Goal: Information Seeking & Learning: Check status

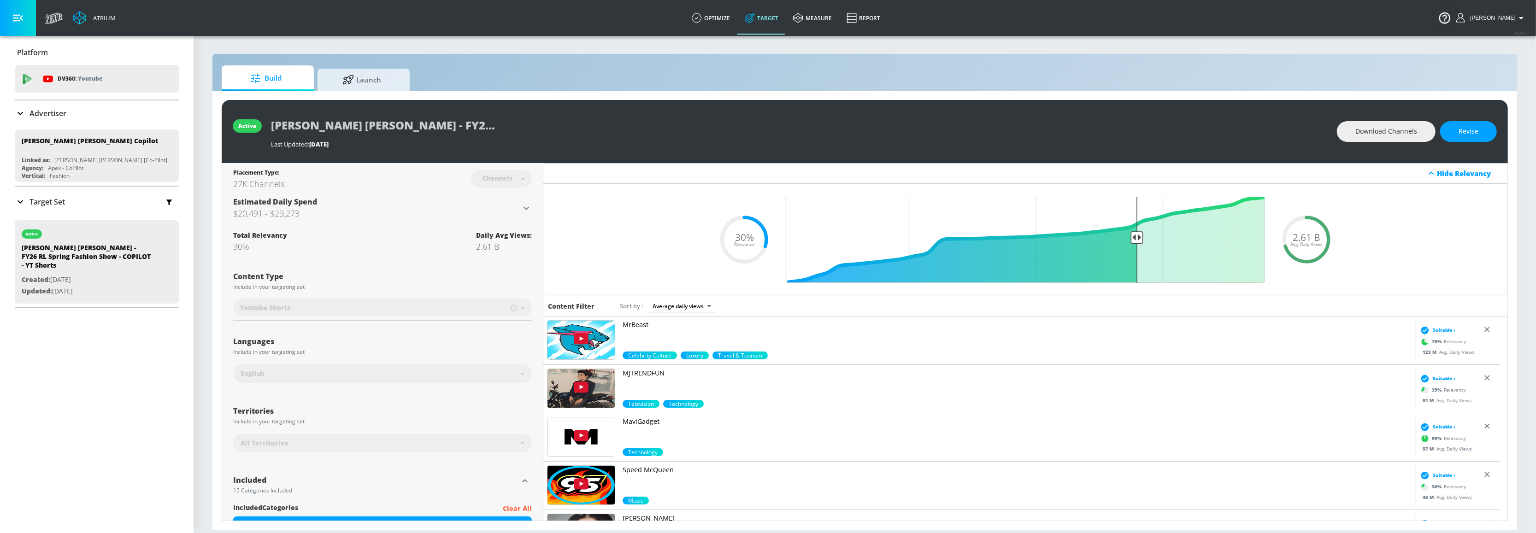
click at [931, 100] on div "active [PERSON_NAME] [PERSON_NAME] - FY26 RL Spring Fashion Show - COPILOT - YT…" at bounding box center [864, 311] width 1305 height 440
click at [716, 74] on div "Build Launch" at bounding box center [865, 77] width 1286 height 25
click at [52, 111] on p "Advertiser" at bounding box center [47, 113] width 37 height 10
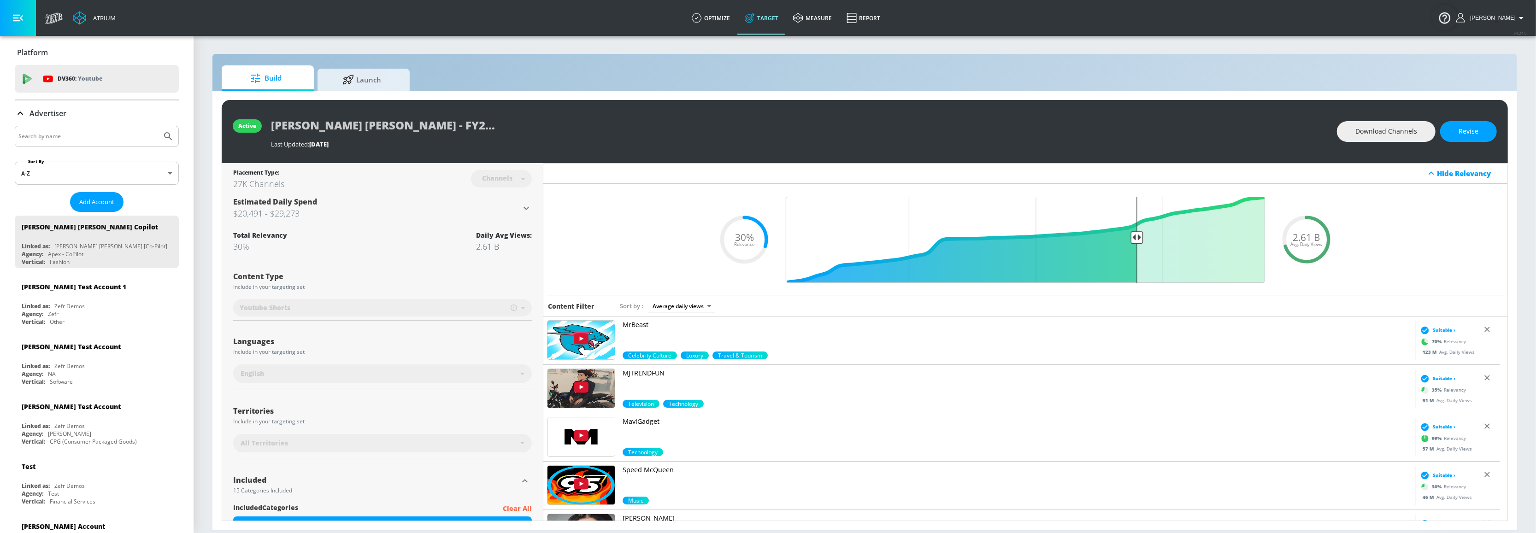
click at [65, 133] on input "Search by name" at bounding box center [88, 136] width 140 height 12
type input "telemundo"
click at [158, 126] on button "Submit Search" at bounding box center [168, 136] width 20 height 20
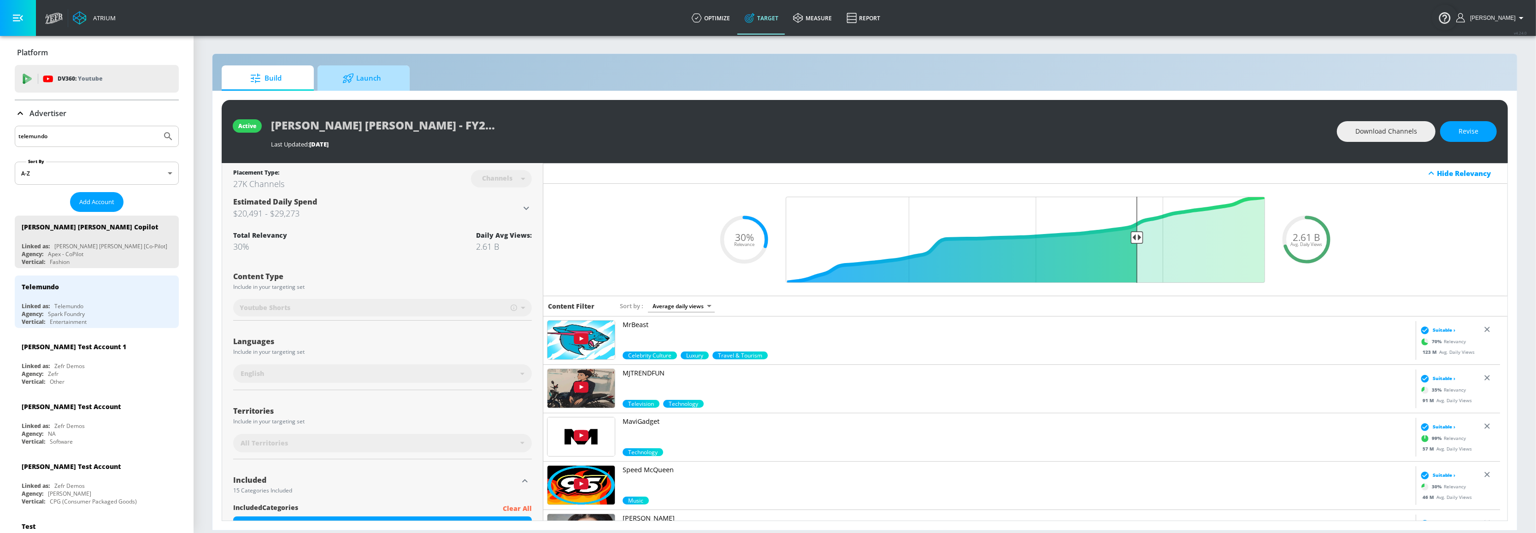
click at [376, 85] on span "Launch" at bounding box center [362, 78] width 70 height 22
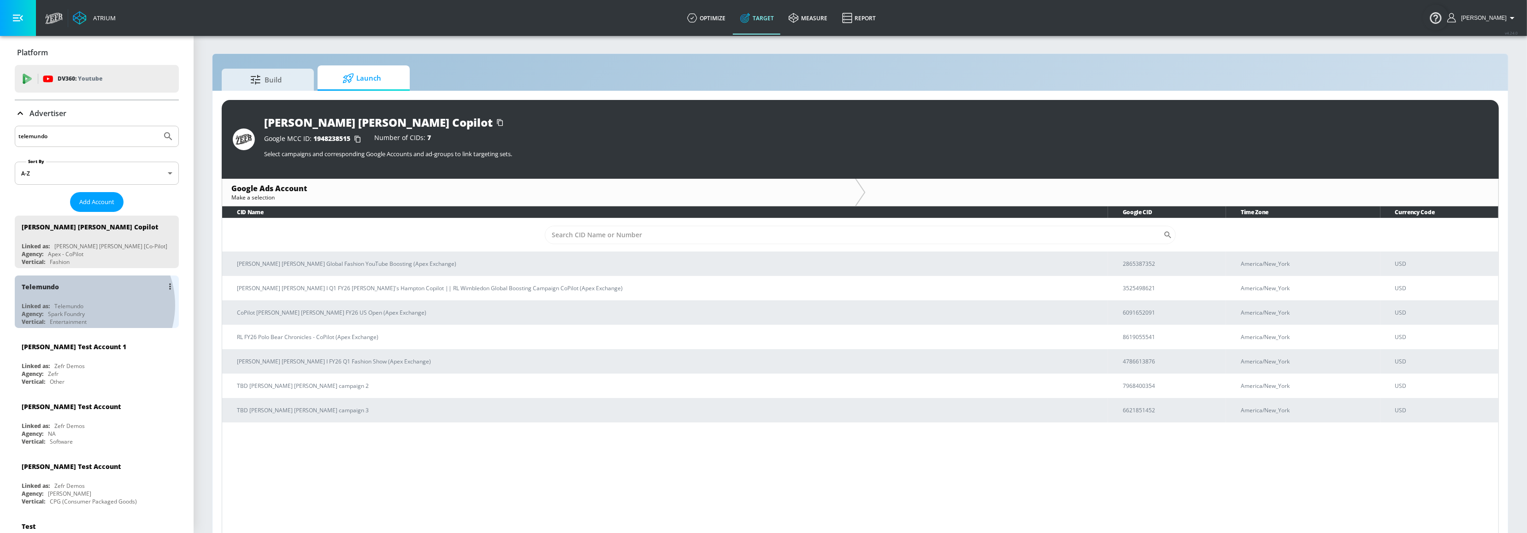
click at [83, 306] on div "Telemundo" at bounding box center [68, 306] width 29 height 8
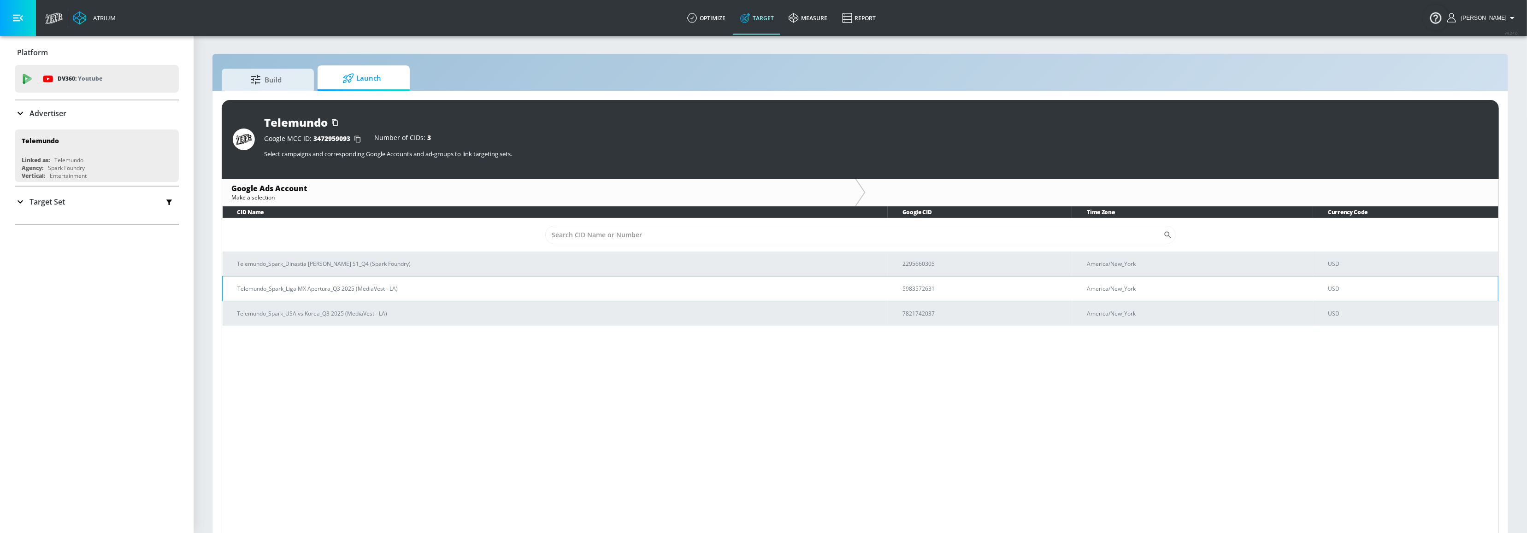
click at [348, 290] on p "Telemundo_Spark_Liga MX Apertura_Q3 2025 (MediaVest - LA)" at bounding box center [558, 289] width 643 height 10
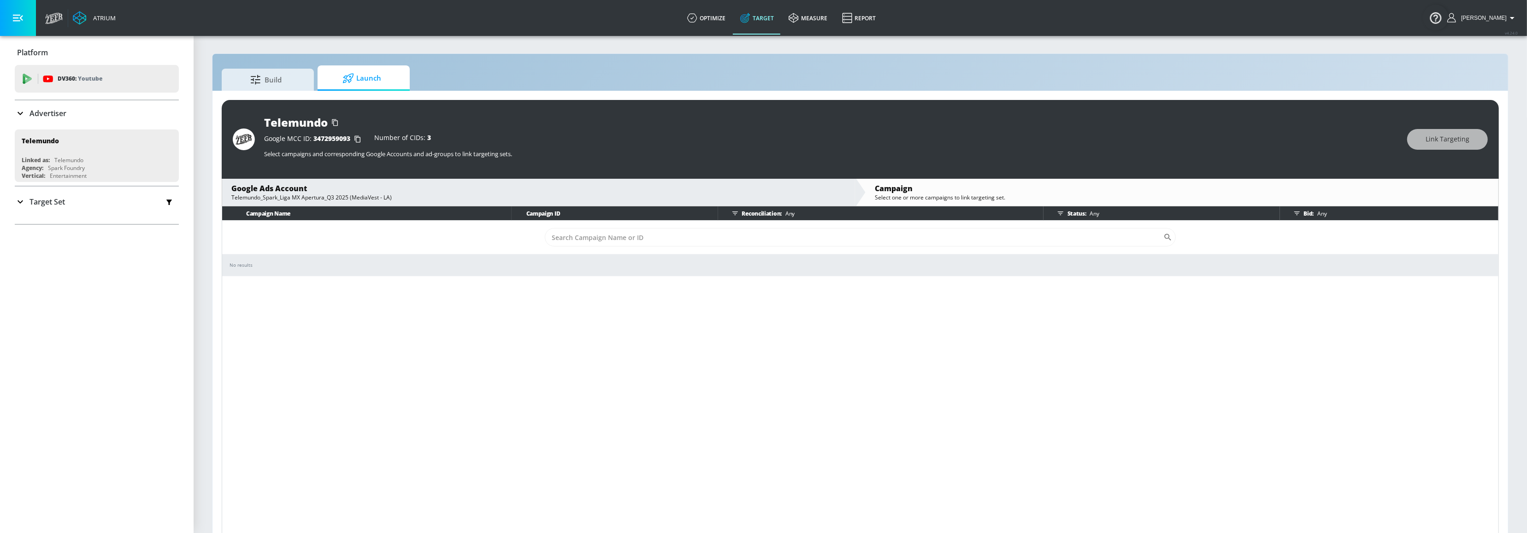
click at [815, 282] on div "Campaign Name Campaign ID Reconciliation: Any Status: Any Bid: Any ​ No results" at bounding box center [860, 371] width 1277 height 330
click at [749, 276] on td "No results" at bounding box center [860, 265] width 1276 height 22
click at [327, 267] on div "No results" at bounding box center [859, 265] width 1261 height 7
click at [310, 196] on div "Telemundo_Spark_Liga MX Apertura_Q3 2025 (MediaVest - LA)" at bounding box center [538, 198] width 614 height 8
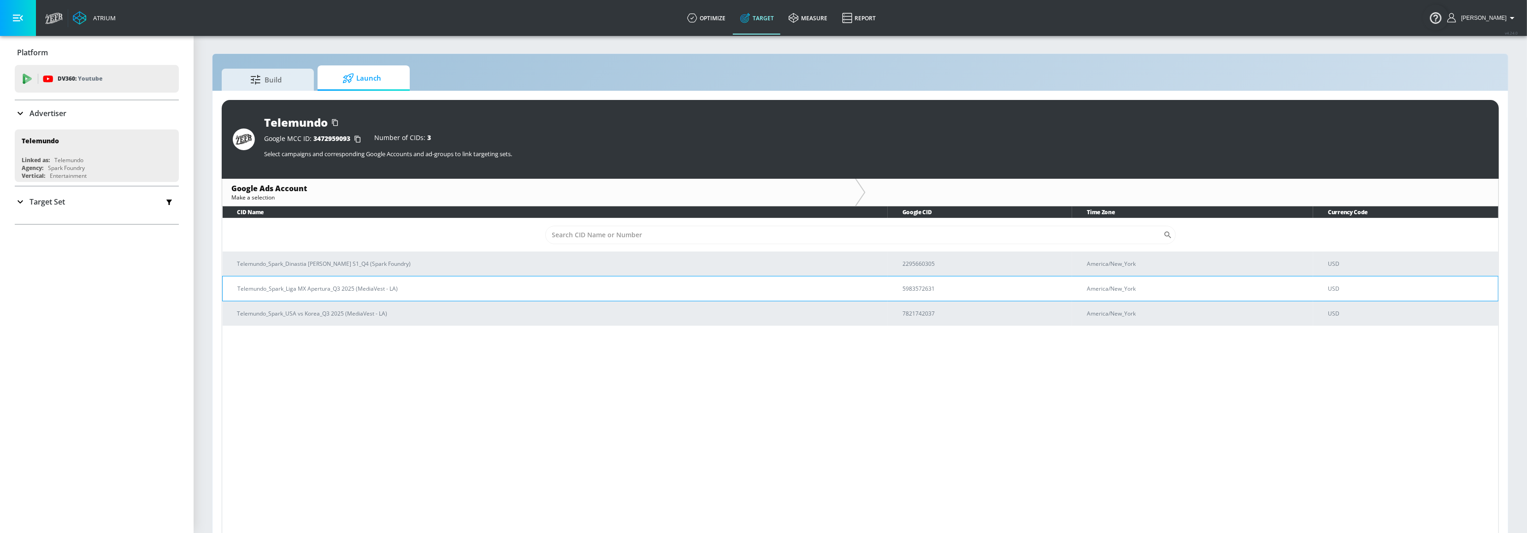
click at [341, 288] on p "Telemundo_Spark_Liga MX Apertura_Q3 2025 (MediaVest - LA)" at bounding box center [558, 289] width 643 height 10
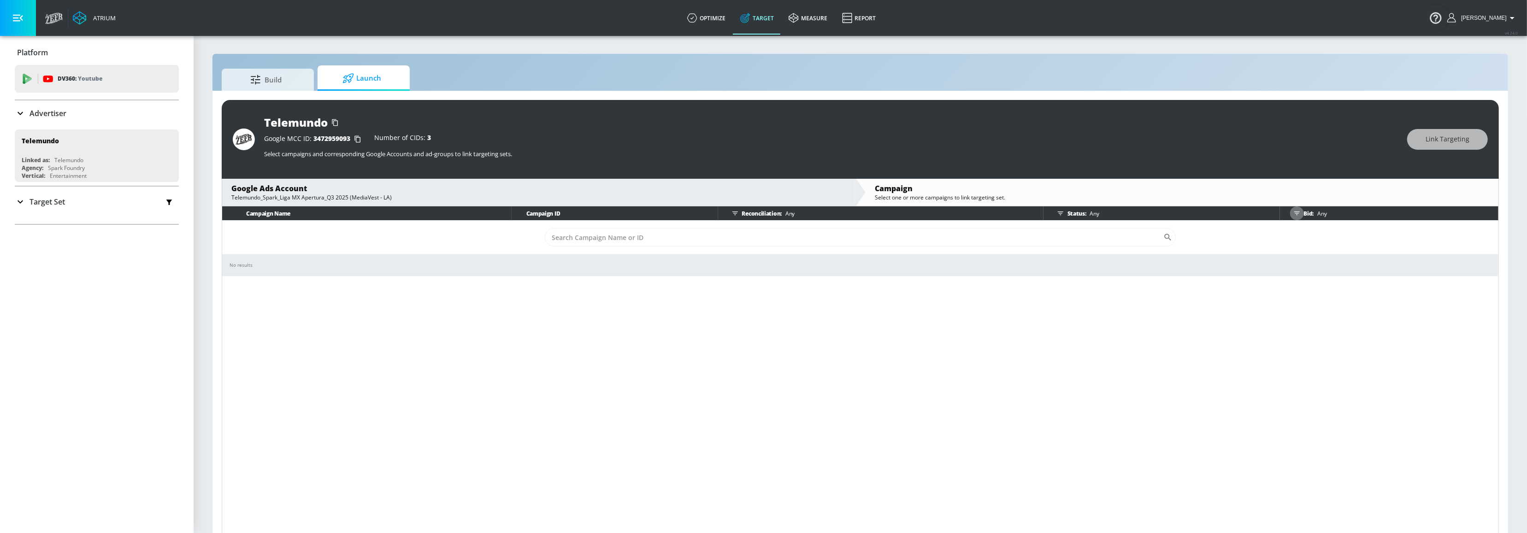
click at [1298, 212] on icon "button" at bounding box center [1297, 214] width 6 height 4
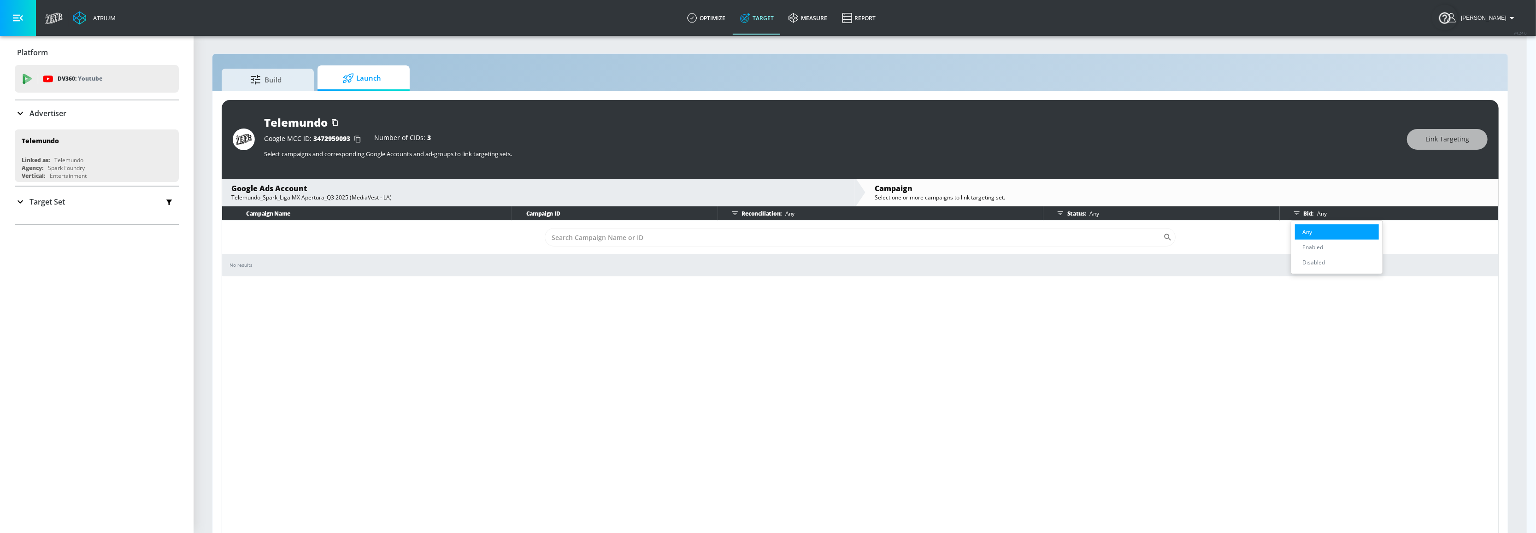
click at [1317, 231] on li "Any" at bounding box center [1337, 231] width 84 height 15
click at [1048, 211] on div at bounding box center [768, 266] width 1536 height 533
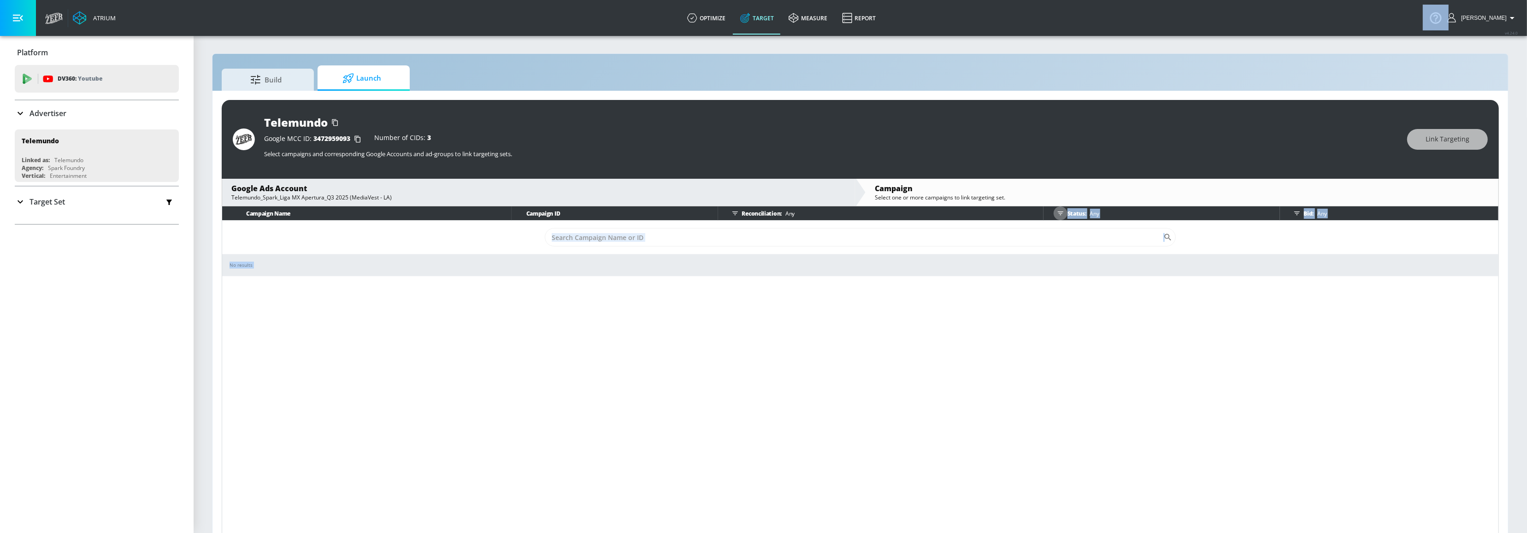
click at [1060, 213] on icon "button" at bounding box center [1060, 213] width 7 height 7
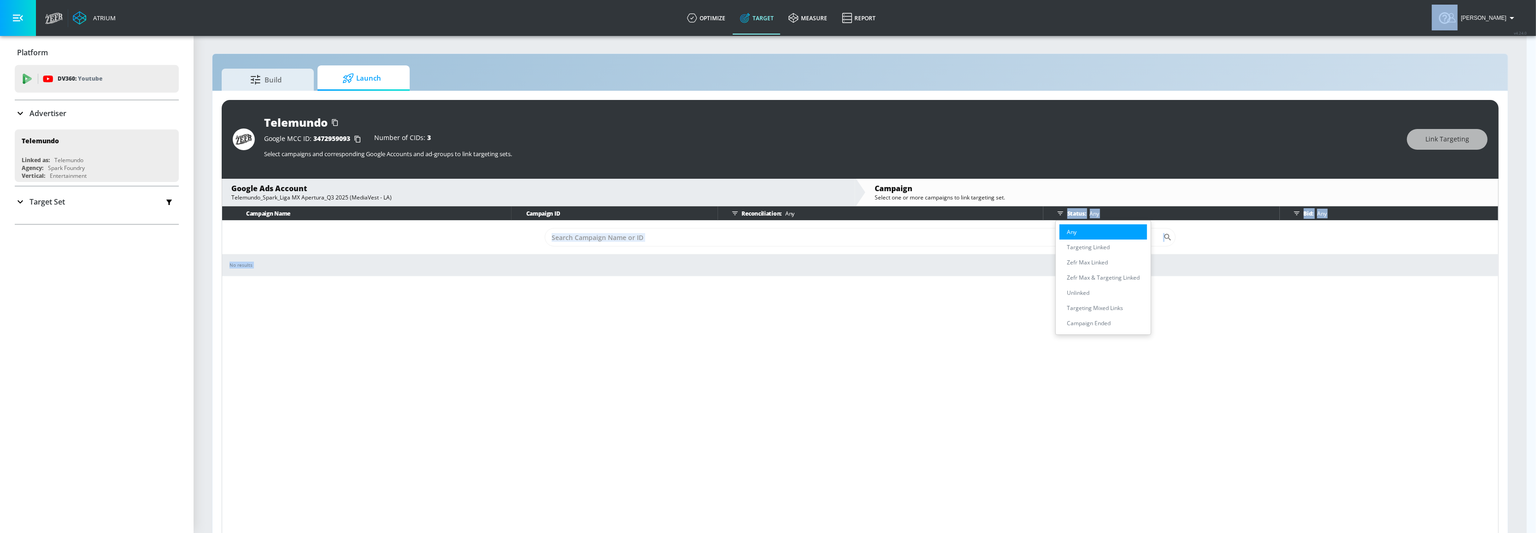
click at [1081, 235] on li "Any" at bounding box center [1103, 231] width 88 height 15
click at [995, 360] on div at bounding box center [768, 266] width 1536 height 533
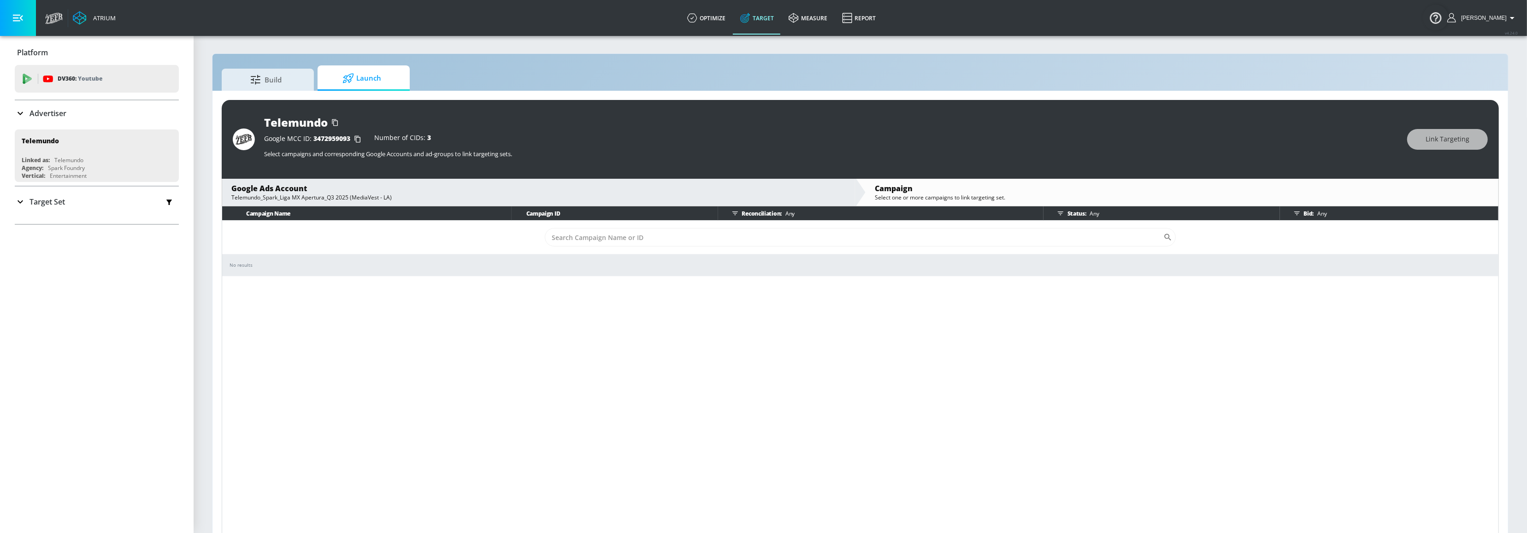
click at [1063, 214] on icon "button" at bounding box center [1060, 213] width 7 height 7
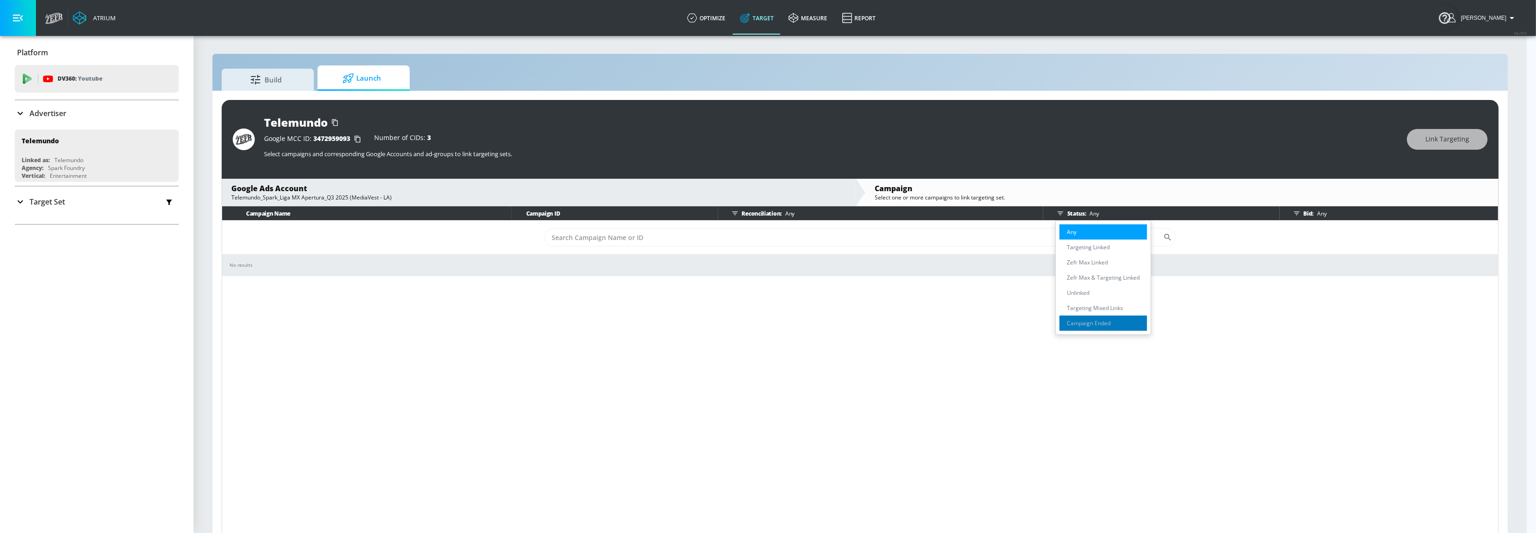
click at [1084, 324] on p "Campaign Ended" at bounding box center [1089, 323] width 44 height 10
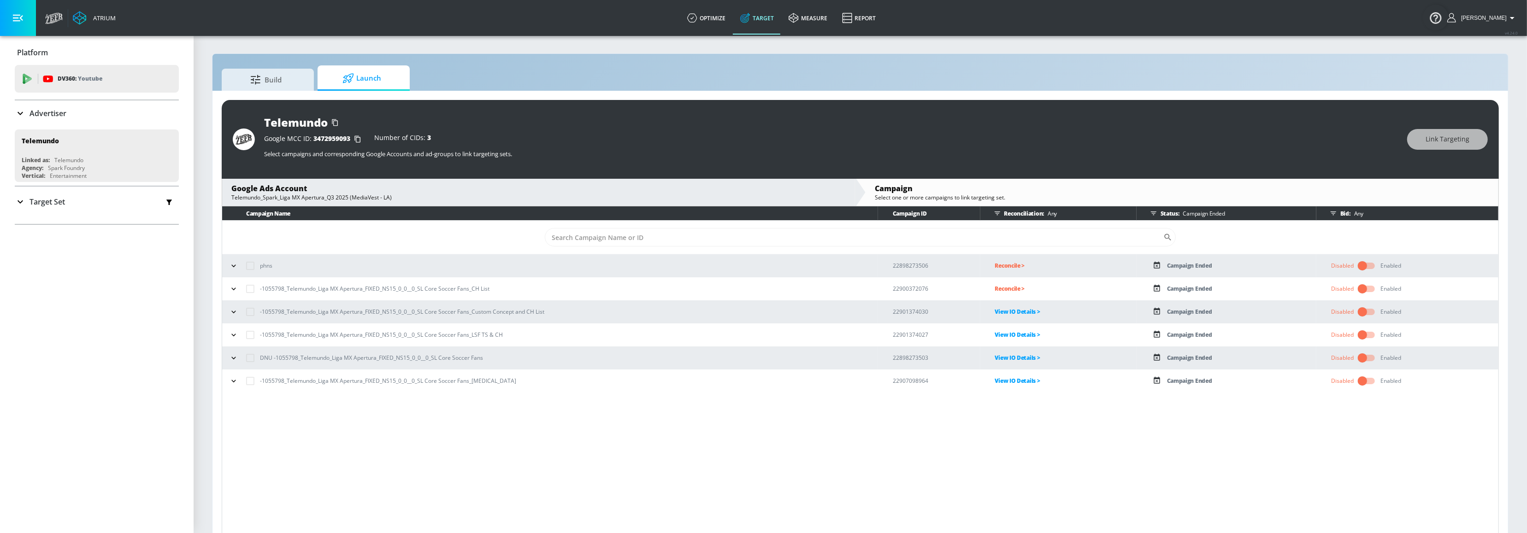
click at [1000, 285] on p "Reconcile >" at bounding box center [1065, 288] width 141 height 11
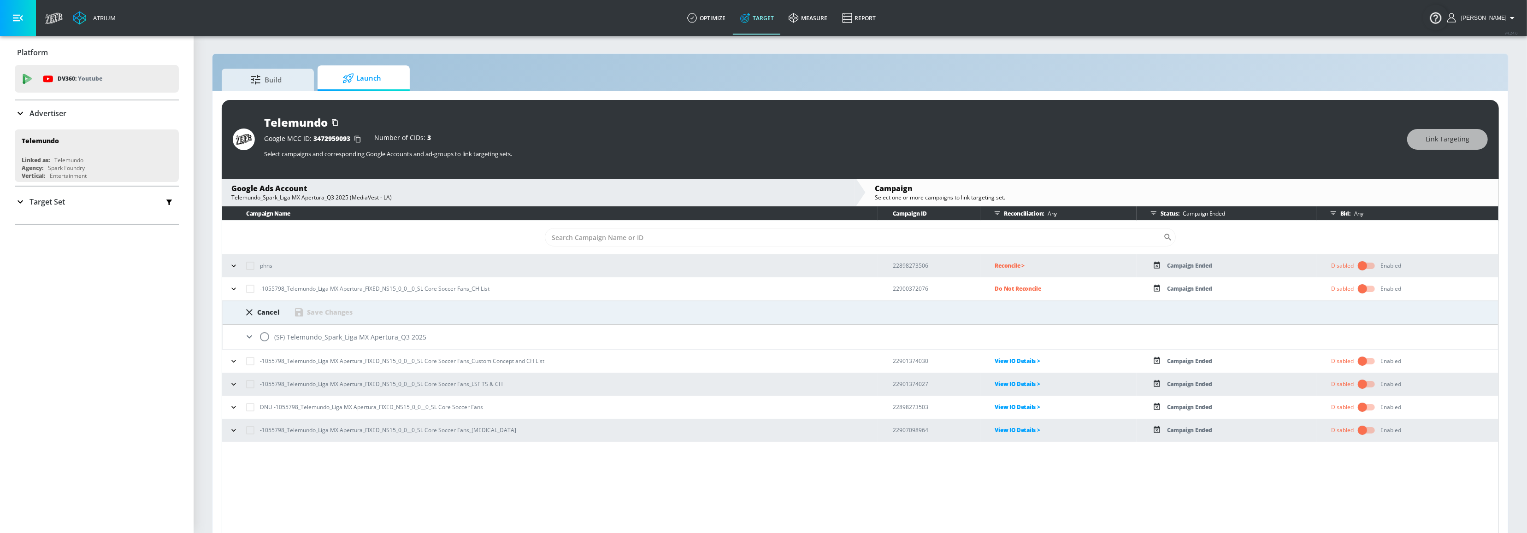
click at [266, 340] on input "radio" at bounding box center [264, 336] width 19 height 19
radio input "true"
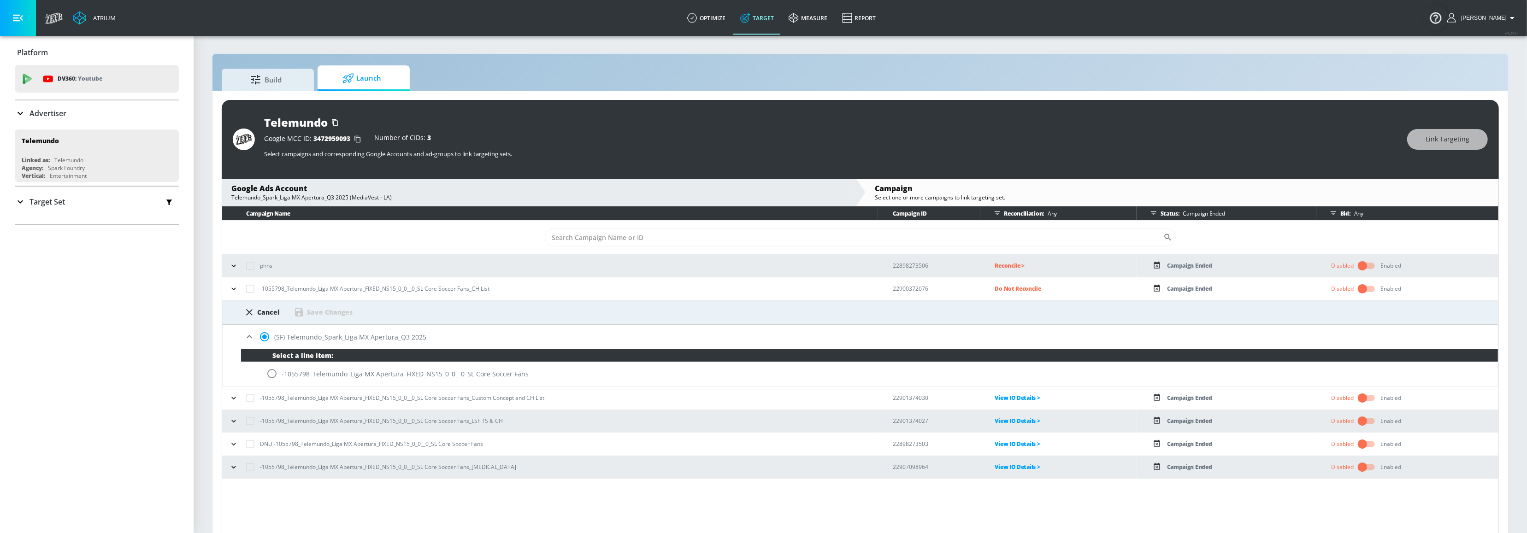
click at [271, 373] on input "radio" at bounding box center [271, 373] width 19 height 19
radio input "true"
click at [324, 312] on div "Save Changes" at bounding box center [330, 312] width 46 height 9
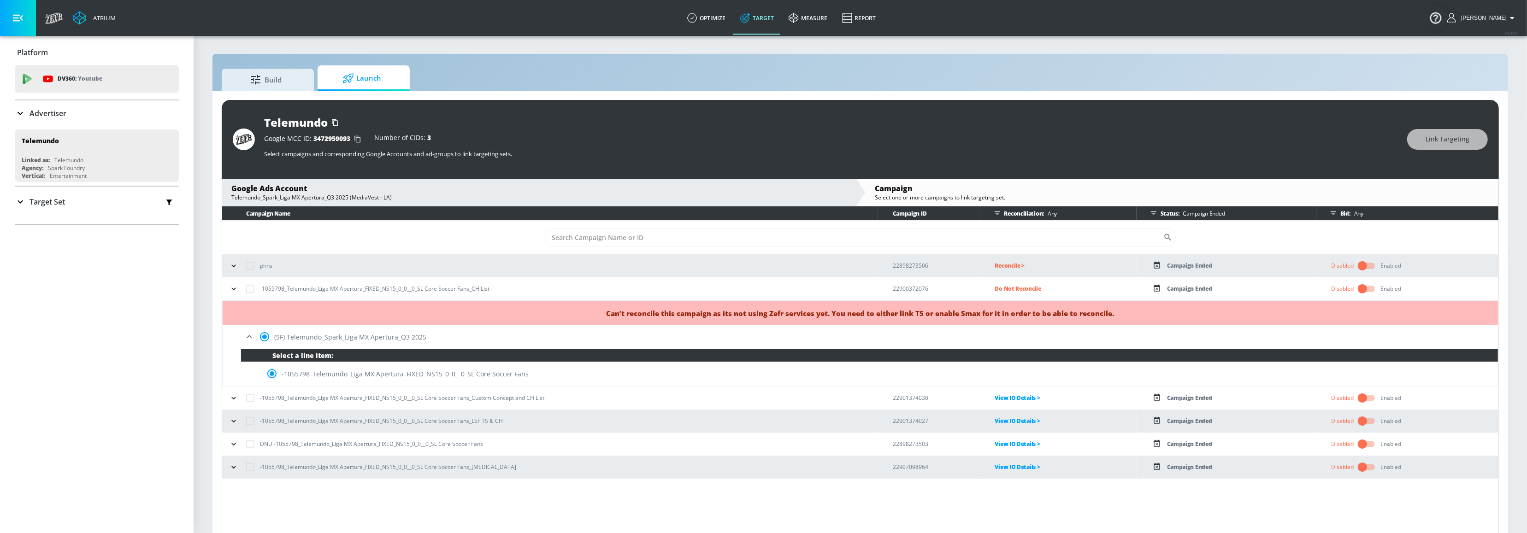
click at [249, 336] on icon at bounding box center [249, 336] width 11 height 11
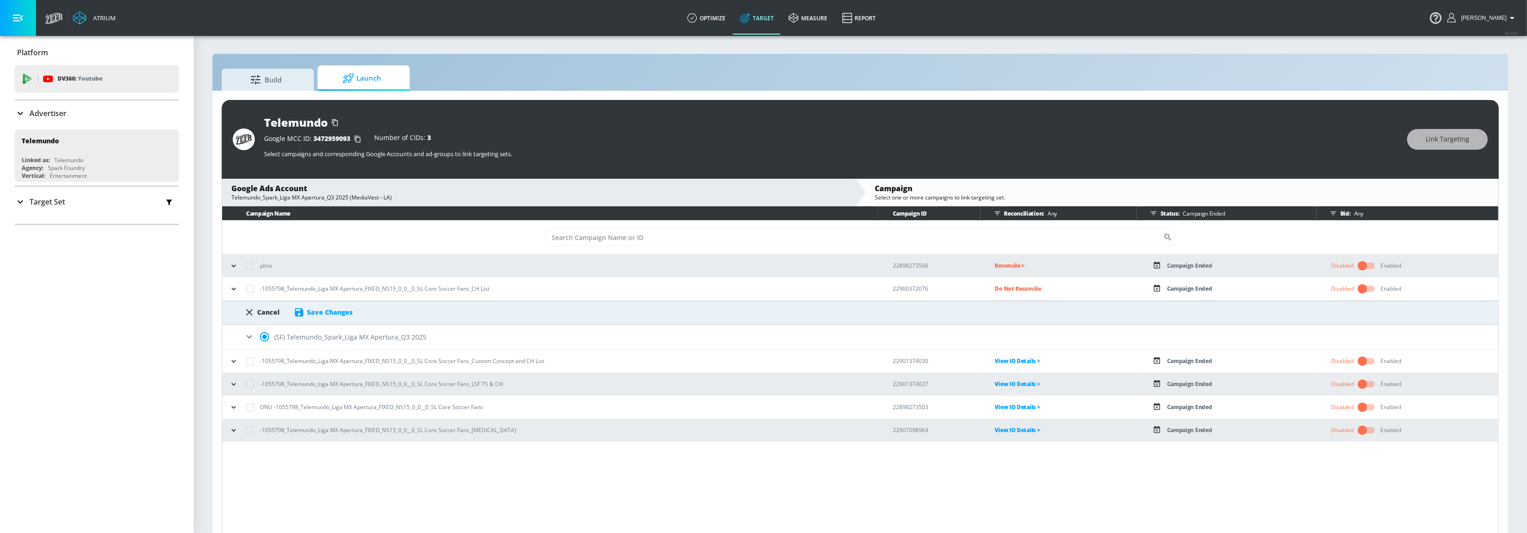
click at [235, 296] on div "-1055798_Telemundo_Liga MX Apertura_FIXED_NS15_0_0__0_SL Core Soccer Fans_CH Li…" at bounding box center [552, 288] width 651 height 19
click at [233, 290] on icon "button" at bounding box center [233, 288] width 9 height 9
click at [273, 314] on div "Cancel" at bounding box center [268, 312] width 23 height 9
radio input "false"
click at [229, 286] on button "button" at bounding box center [234, 289] width 14 height 14
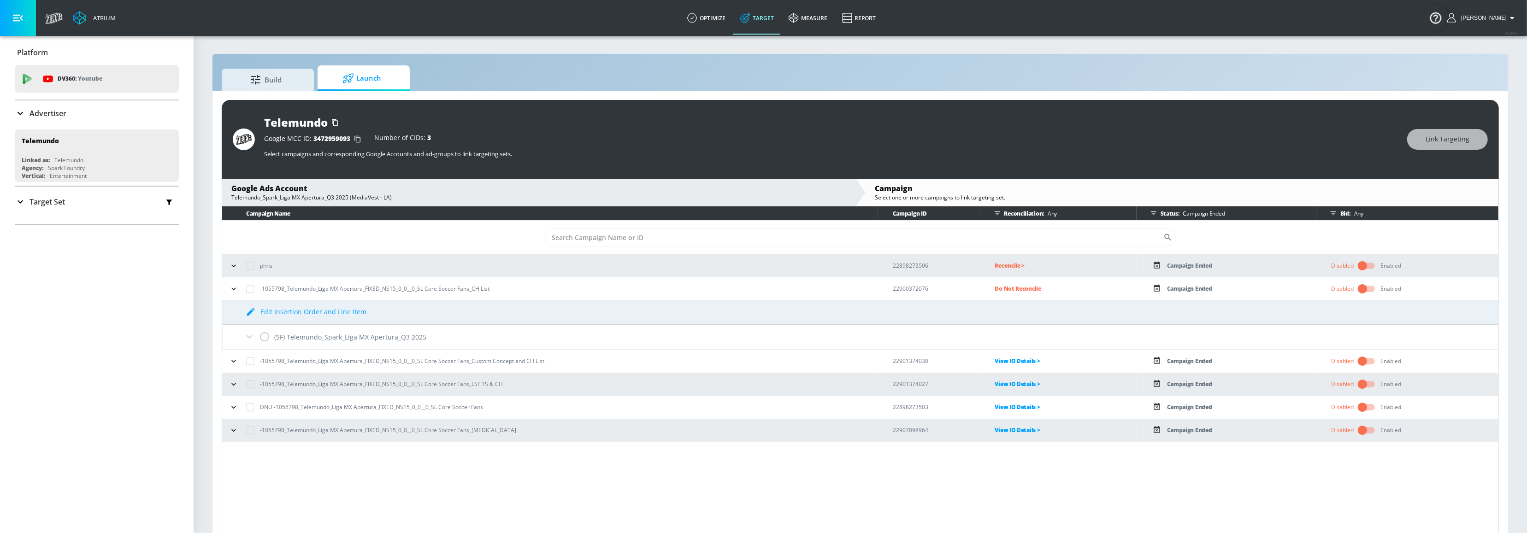
click at [1029, 284] on p "Do Not Reconcile" at bounding box center [1065, 288] width 141 height 11
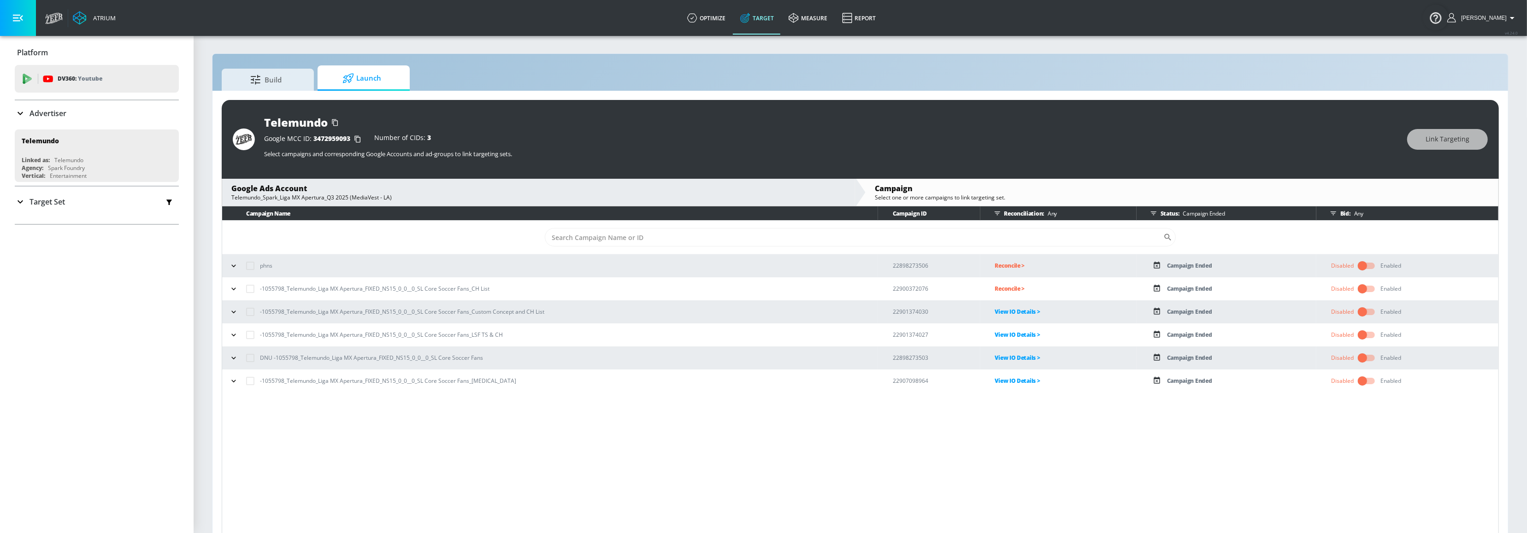
click at [297, 193] on div "Google Ads Account" at bounding box center [538, 188] width 614 height 10
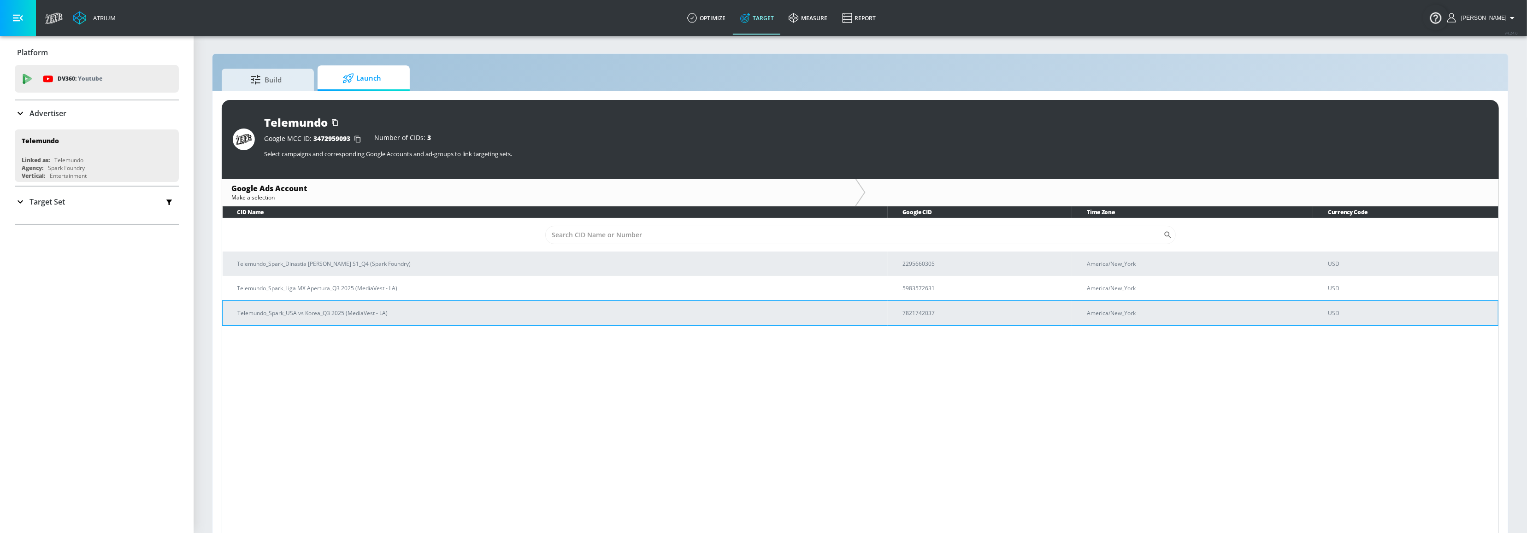
click at [308, 313] on p "Telemundo_Spark_USA vs Korea_Q3 2025 (MediaVest - LA)" at bounding box center [558, 313] width 643 height 10
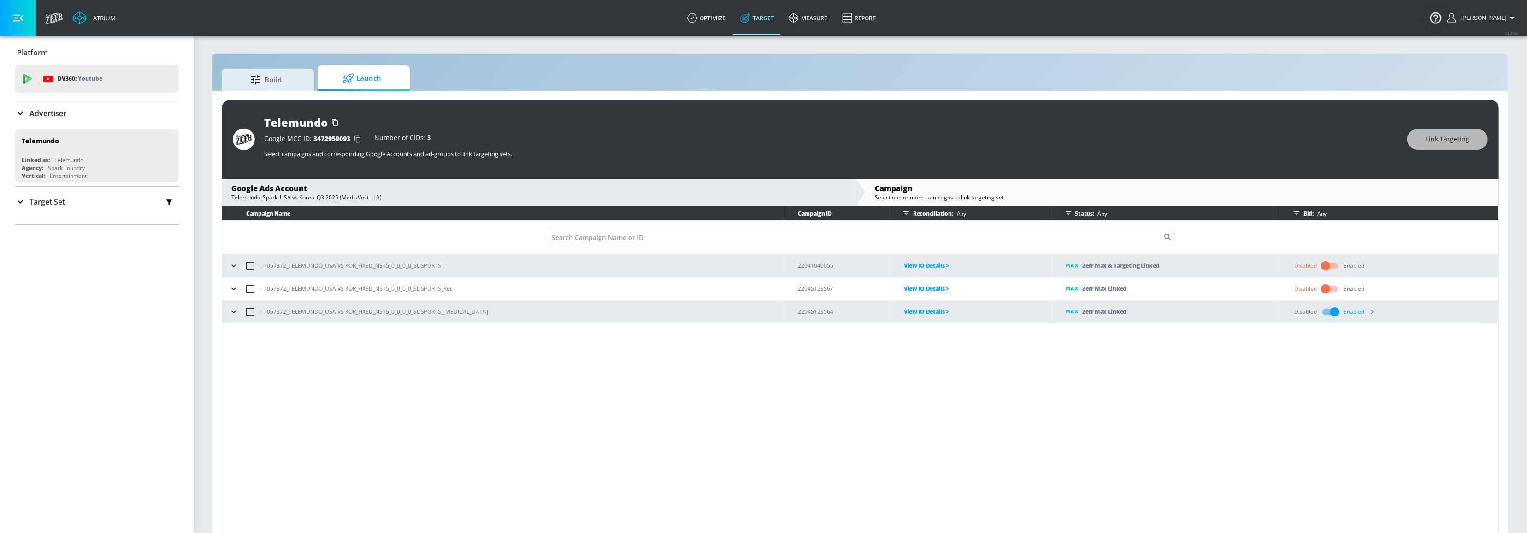
click at [904, 266] on p "View IO Details >" at bounding box center [977, 265] width 147 height 11
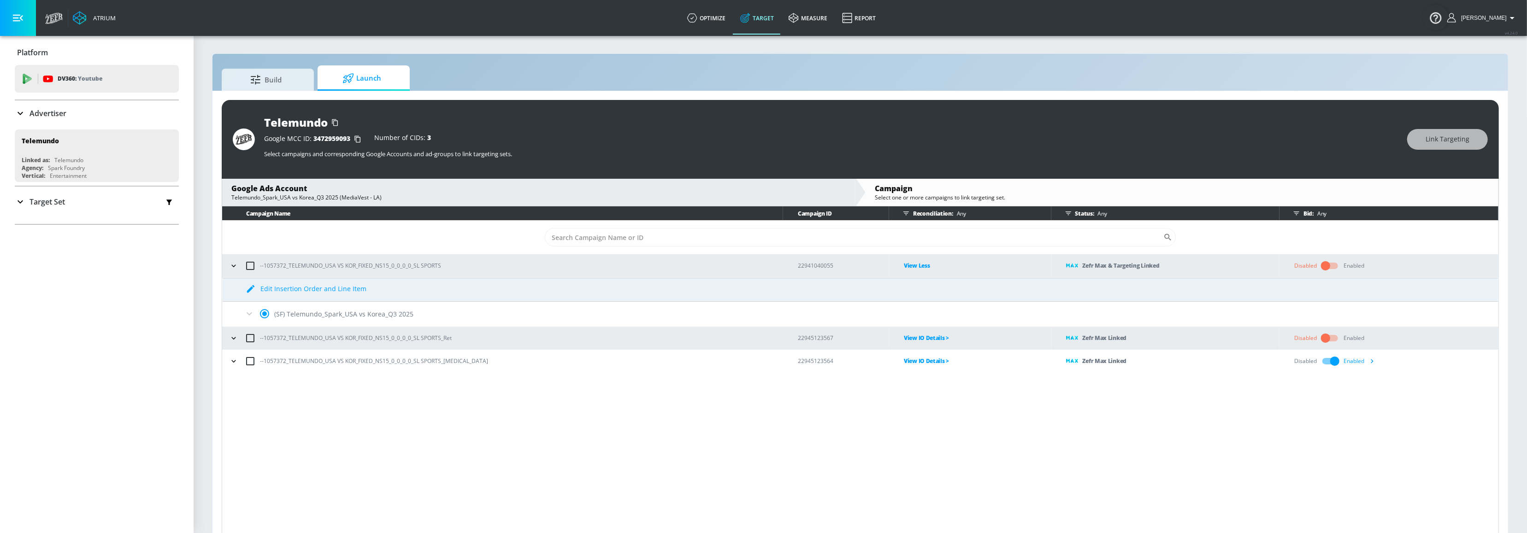
click at [904, 336] on p "View IO Details >" at bounding box center [977, 338] width 147 height 11
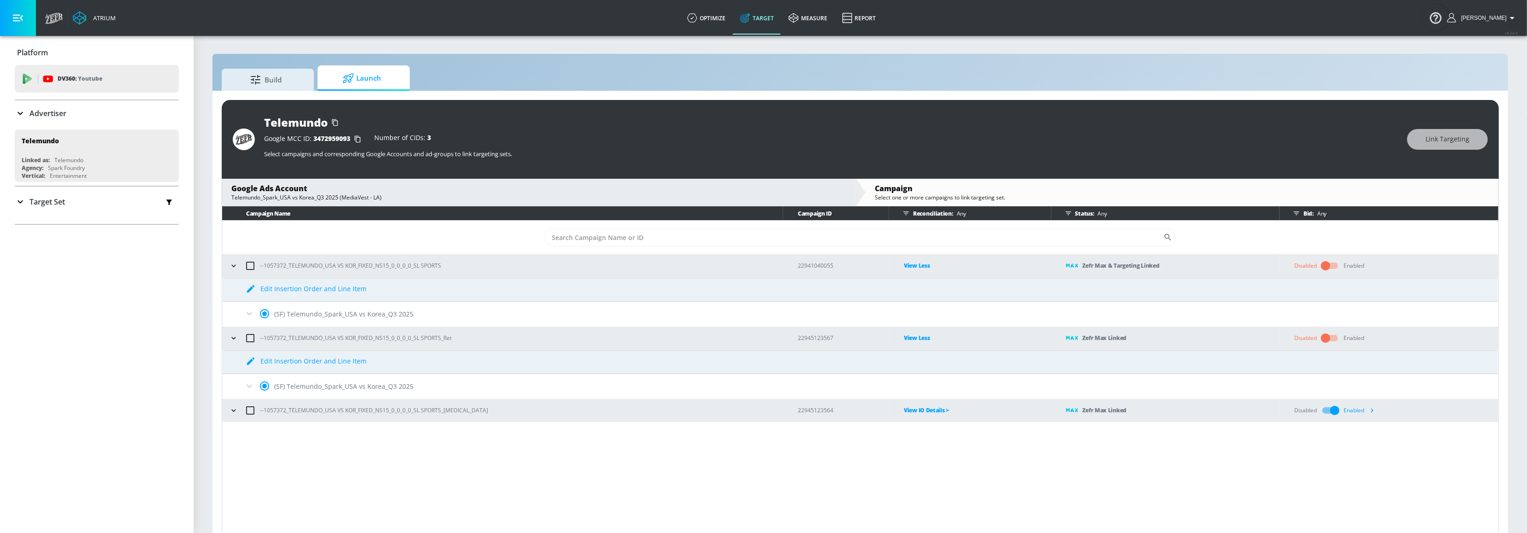
click at [904, 407] on p "View IO Details >" at bounding box center [977, 410] width 147 height 11
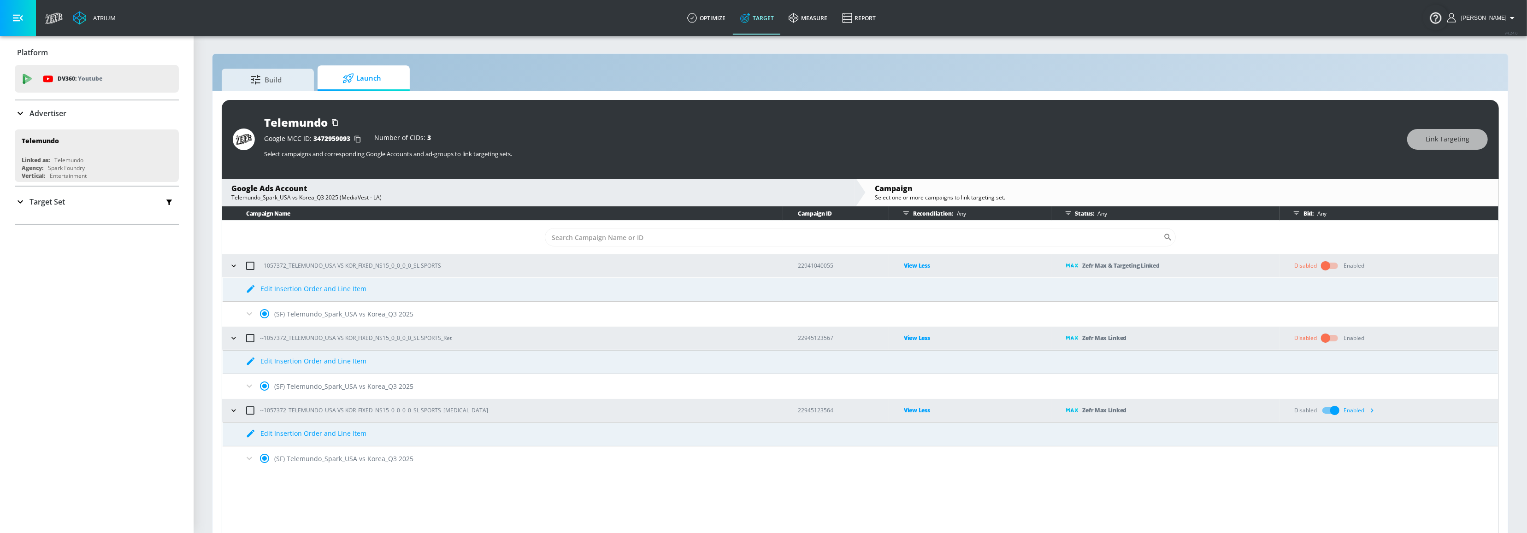
click at [247, 462] on icon at bounding box center [249, 458] width 11 height 11
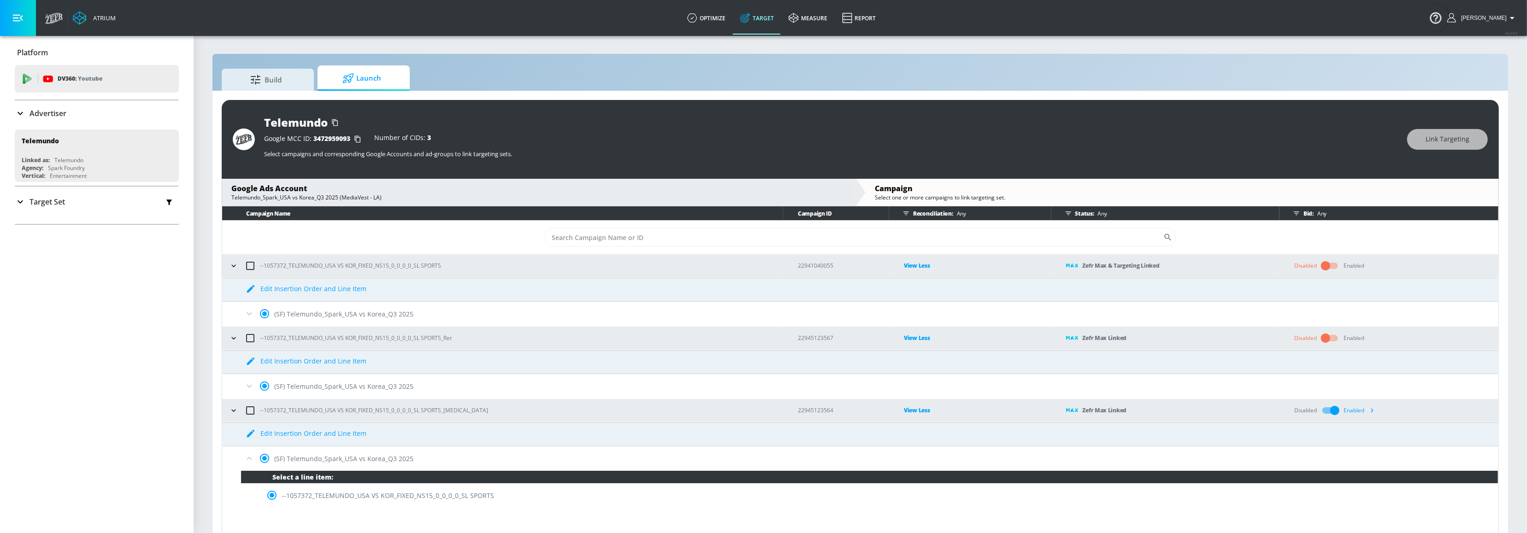
click at [251, 387] on icon at bounding box center [249, 386] width 11 height 11
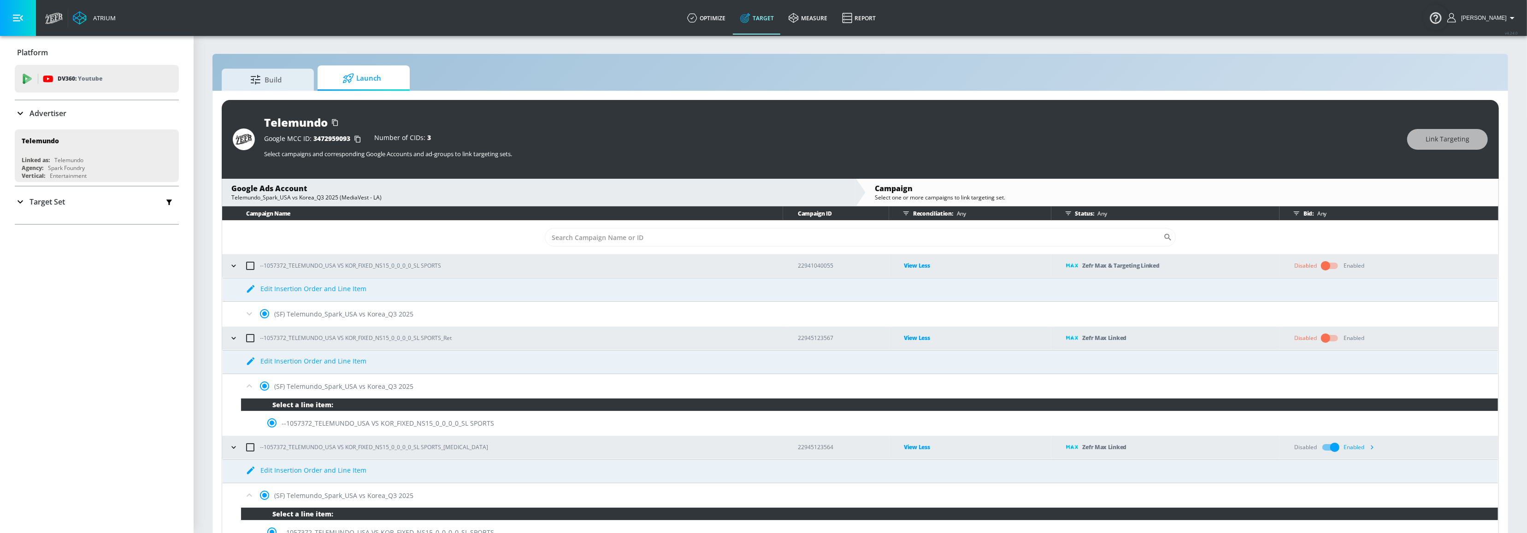
click at [252, 315] on icon at bounding box center [249, 313] width 11 height 11
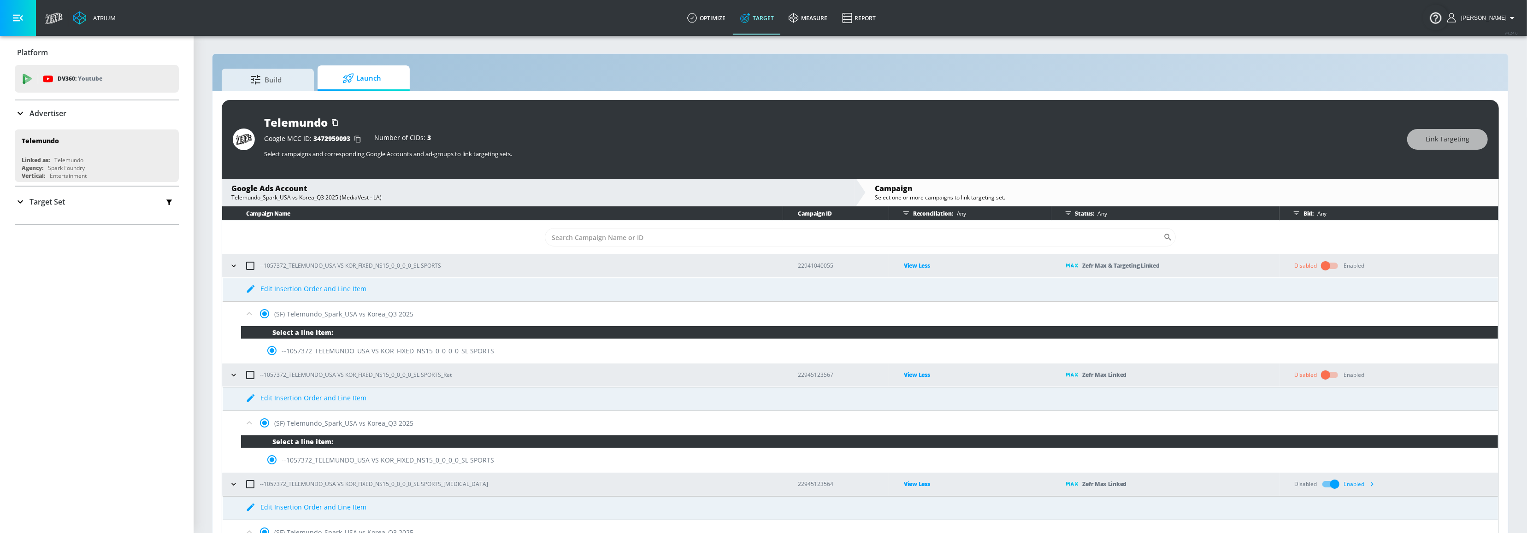
scroll to position [45, 0]
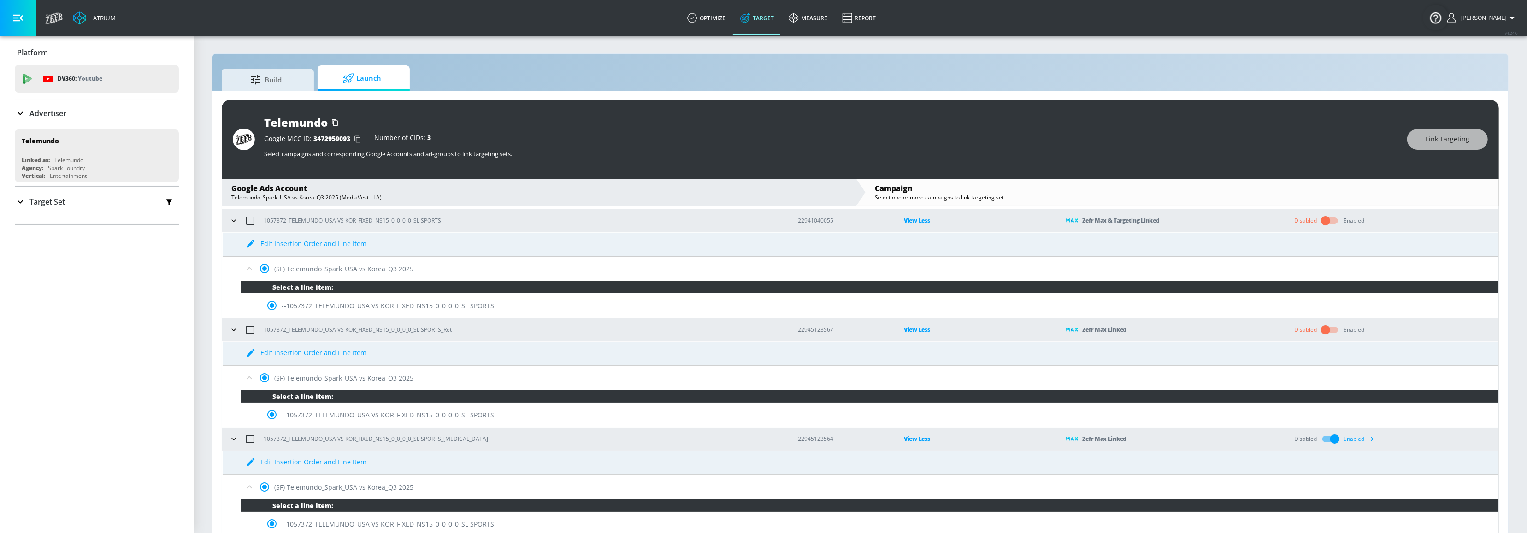
click at [244, 376] on icon at bounding box center [249, 377] width 11 height 11
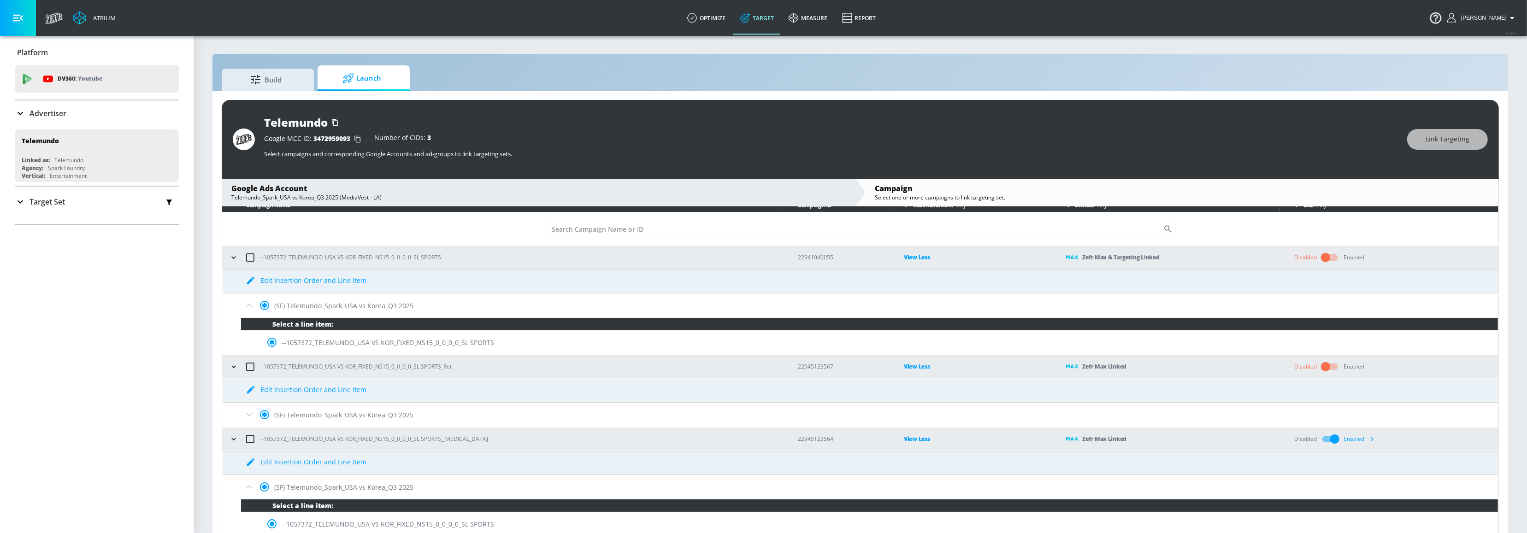
click at [232, 367] on icon "button" at bounding box center [233, 366] width 9 height 9
click at [247, 417] on icon at bounding box center [249, 414] width 11 height 11
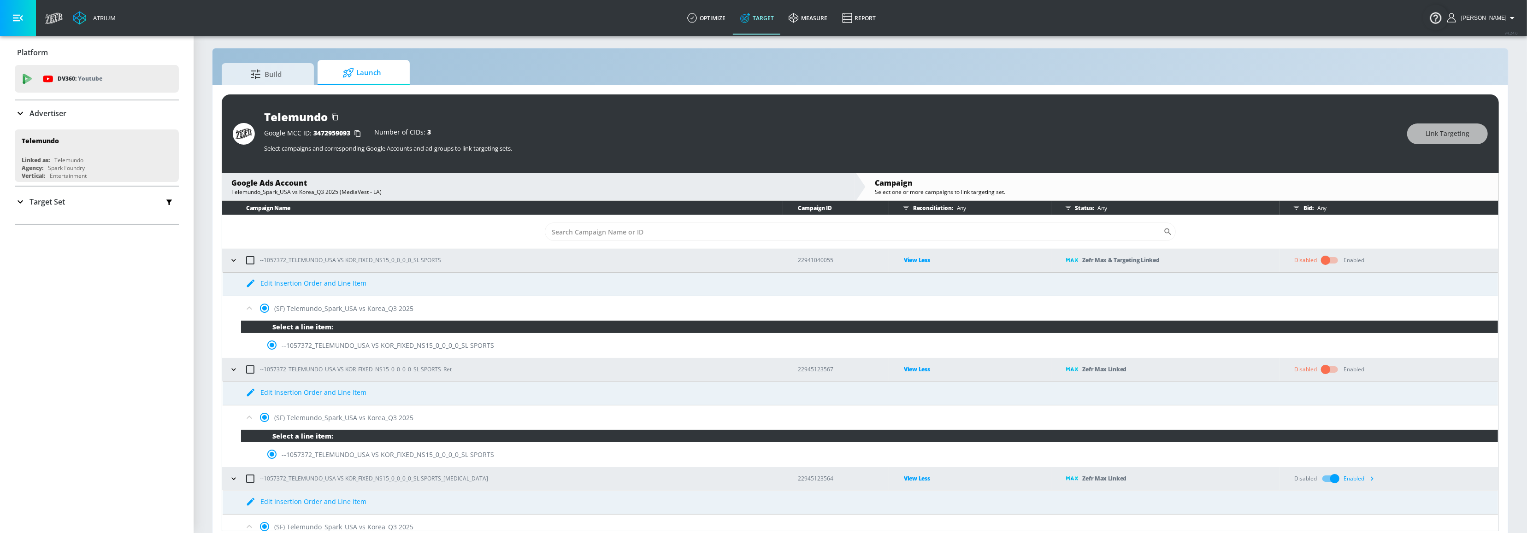
scroll to position [0, 0]
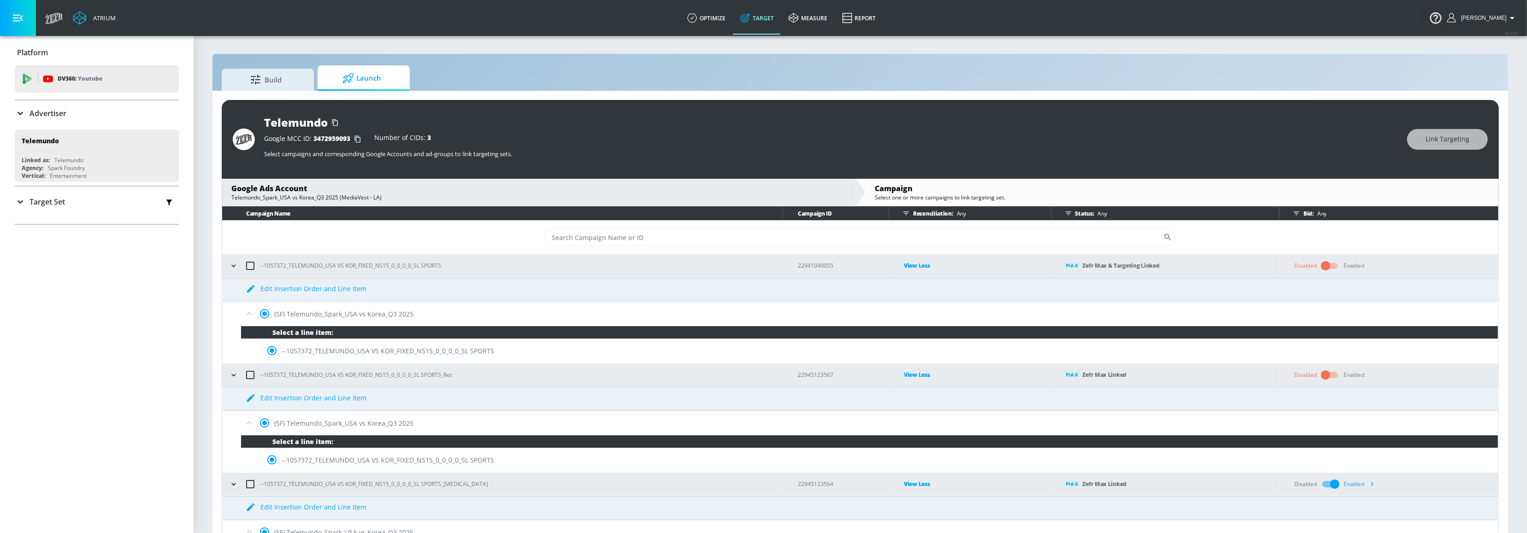
drag, startPoint x: 865, startPoint y: 259, endPoint x: 872, endPoint y: 264, distance: 8.2
click at [889, 259] on td "View Less" at bounding box center [970, 265] width 162 height 23
click at [904, 264] on p "View Less" at bounding box center [977, 265] width 147 height 11
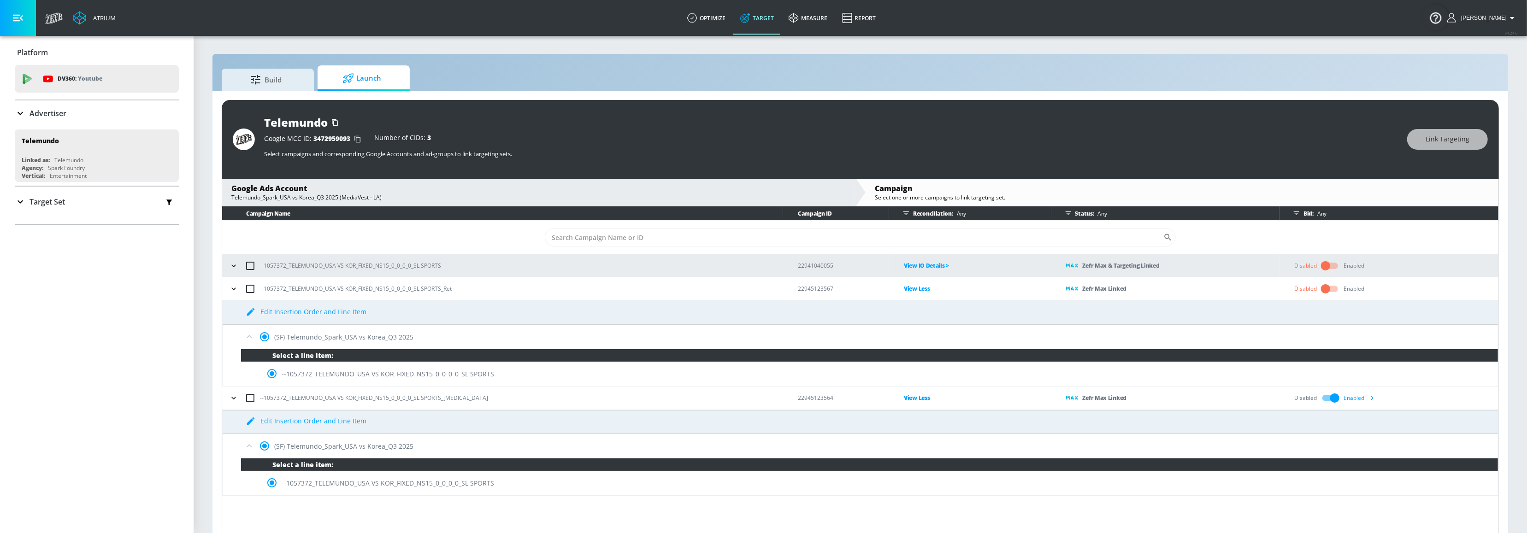
click at [904, 283] on p "View Less" at bounding box center [977, 288] width 147 height 11
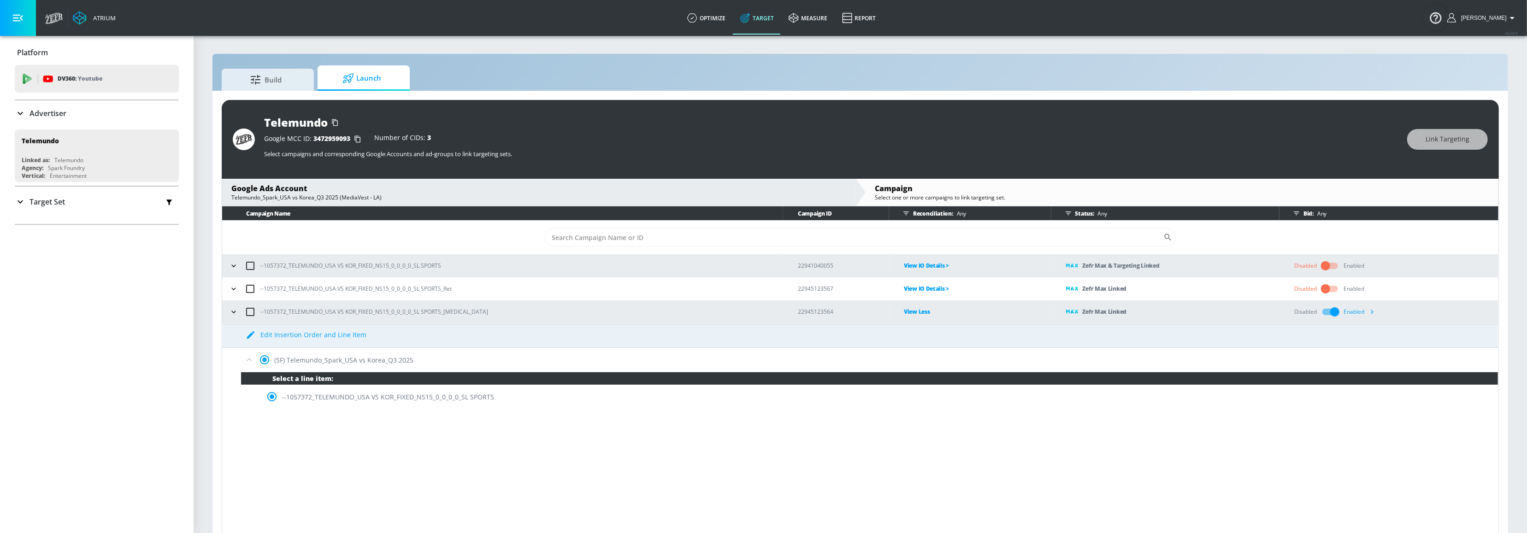
click at [904, 313] on p "View Less" at bounding box center [977, 311] width 147 height 11
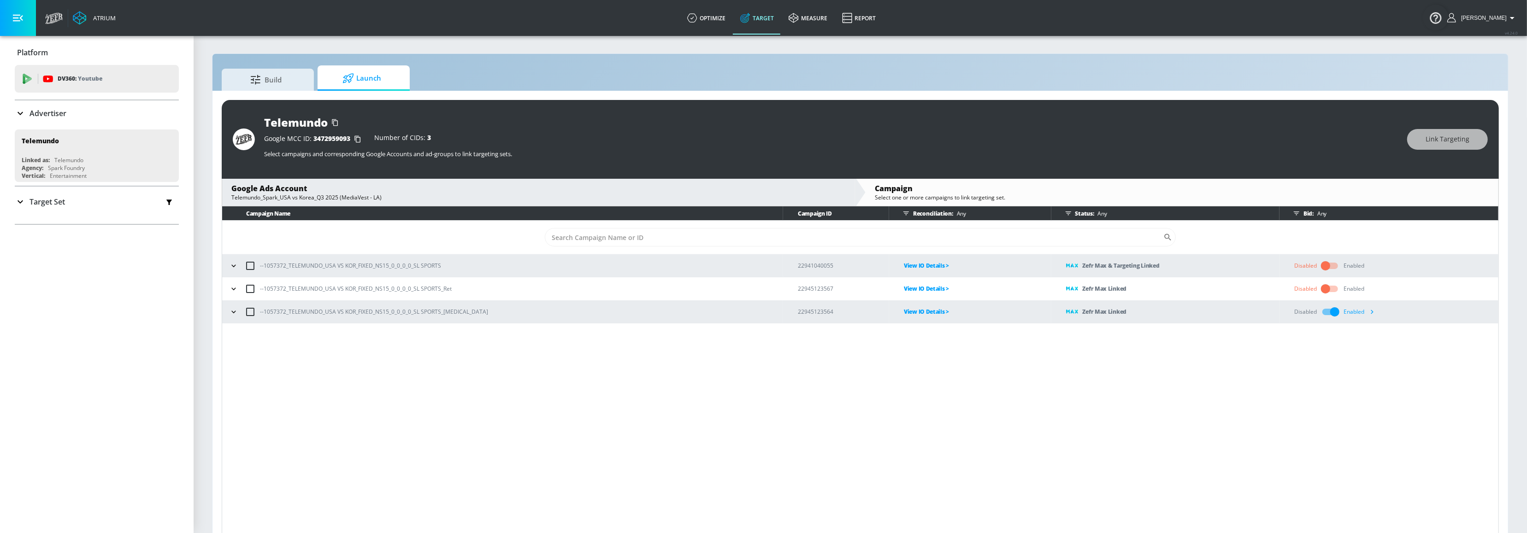
click at [883, 413] on div "Campaign Name Campaign ID Reconciliation: Any Status: Any Bid: Any ​ --1057372_…" at bounding box center [860, 371] width 1277 height 330
click at [236, 287] on icon "button" at bounding box center [233, 288] width 9 height 9
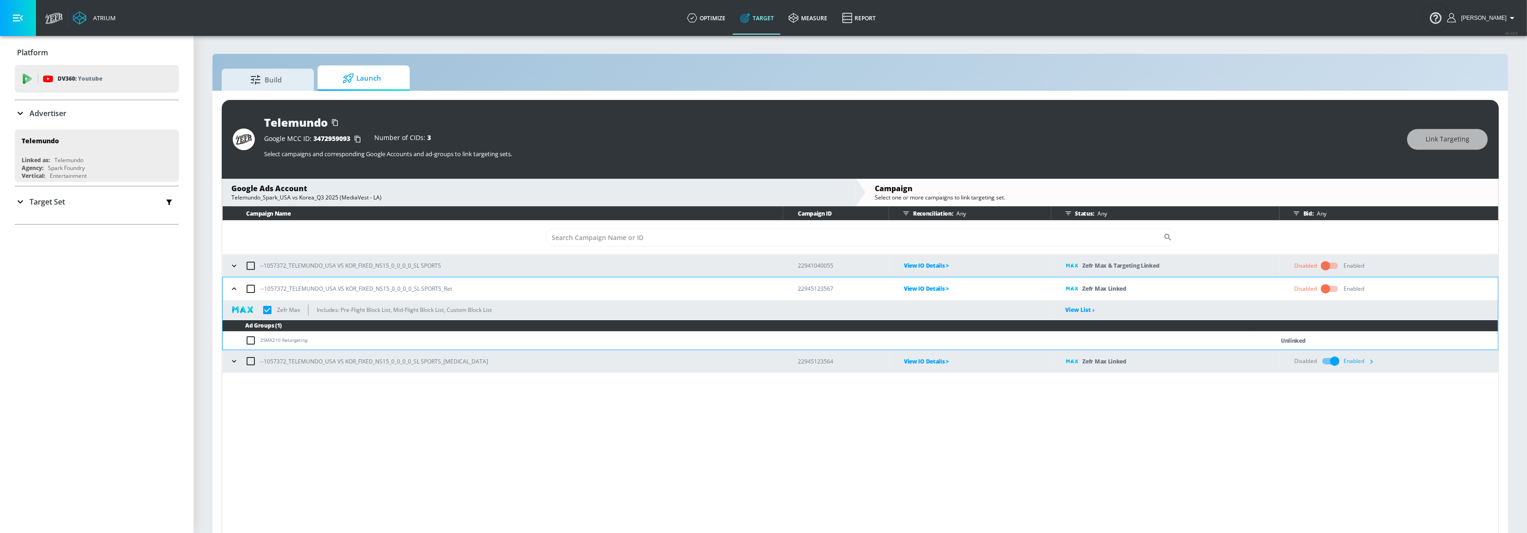
click at [230, 292] on icon "button" at bounding box center [233, 288] width 9 height 9
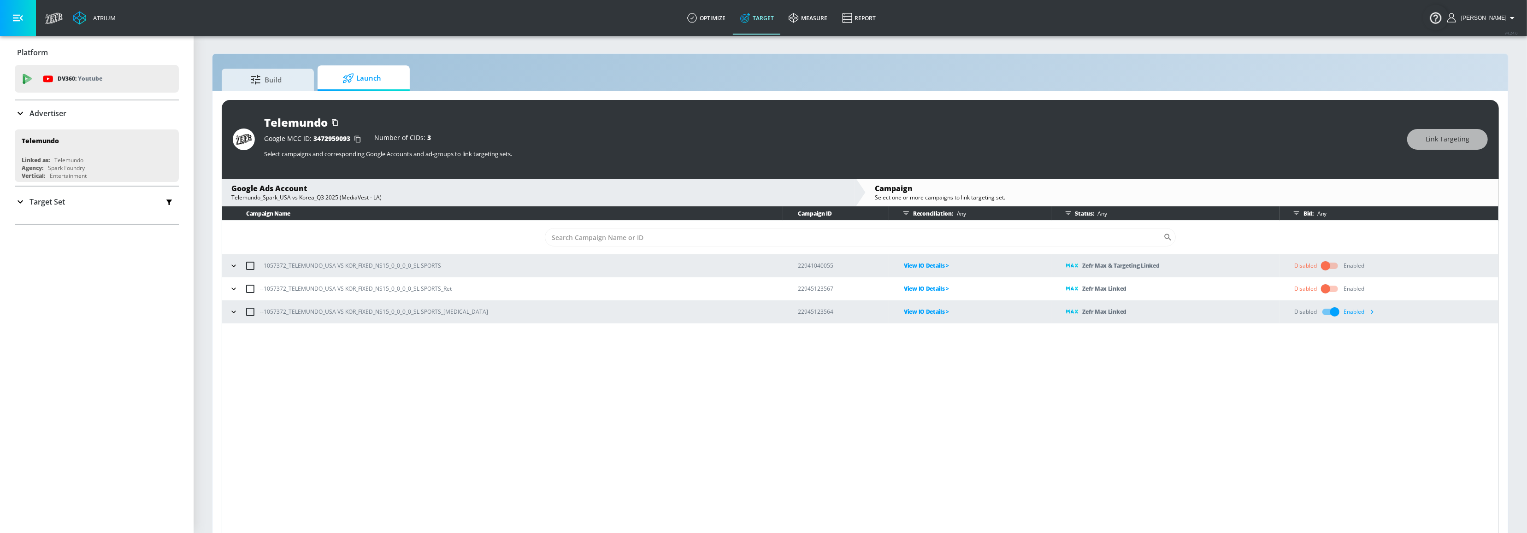
click at [915, 295] on td "View IO Details >" at bounding box center [970, 288] width 162 height 23
click at [904, 291] on p "View IO Details >" at bounding box center [977, 288] width 147 height 11
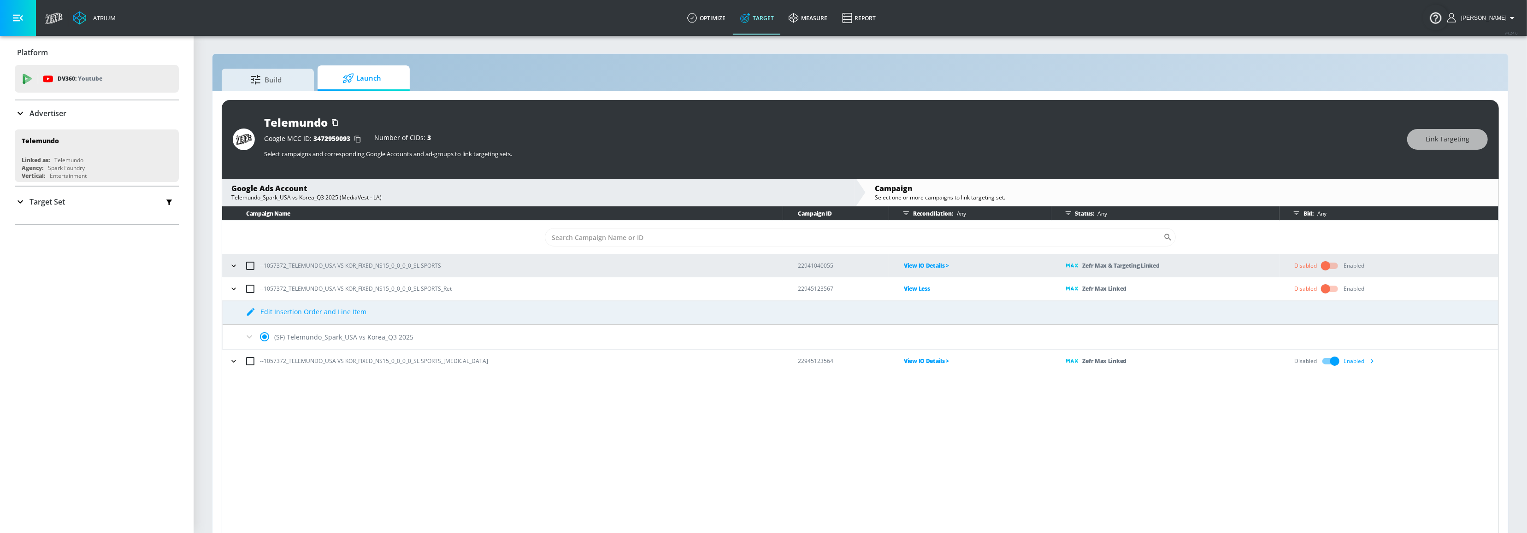
click at [904, 359] on p "View IO Details >" at bounding box center [977, 361] width 147 height 11
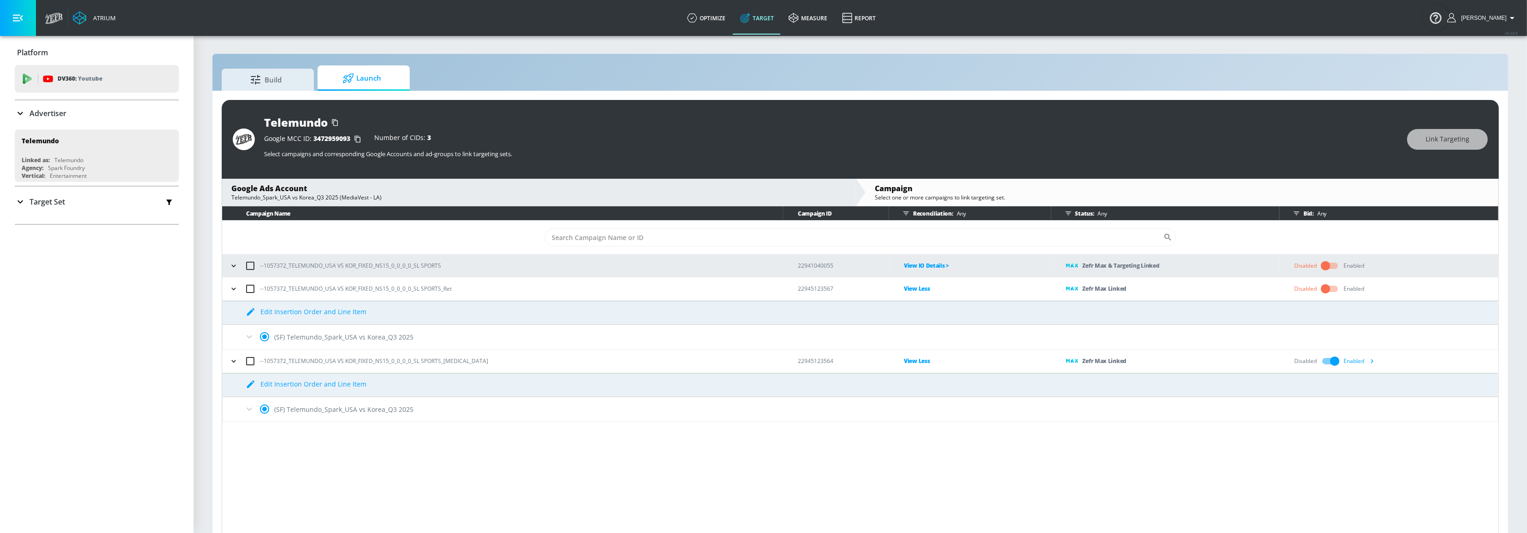
click at [904, 266] on p "View IO Details >" at bounding box center [977, 265] width 147 height 11
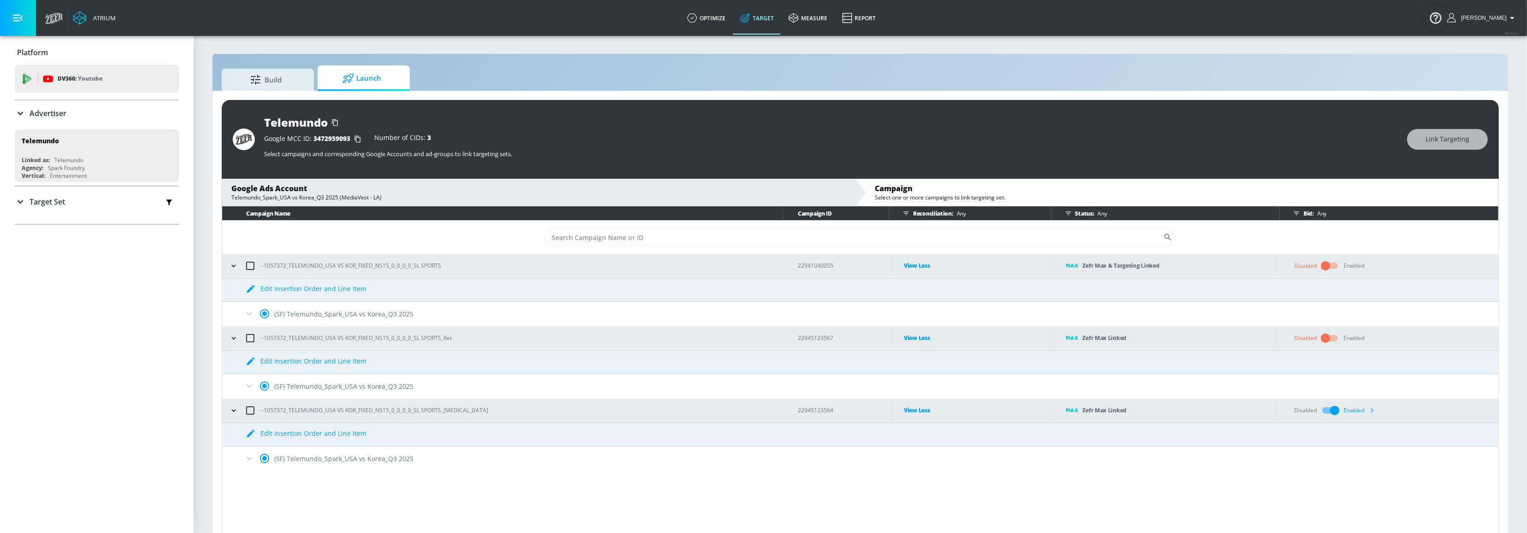
click at [253, 461] on icon at bounding box center [249, 458] width 11 height 11
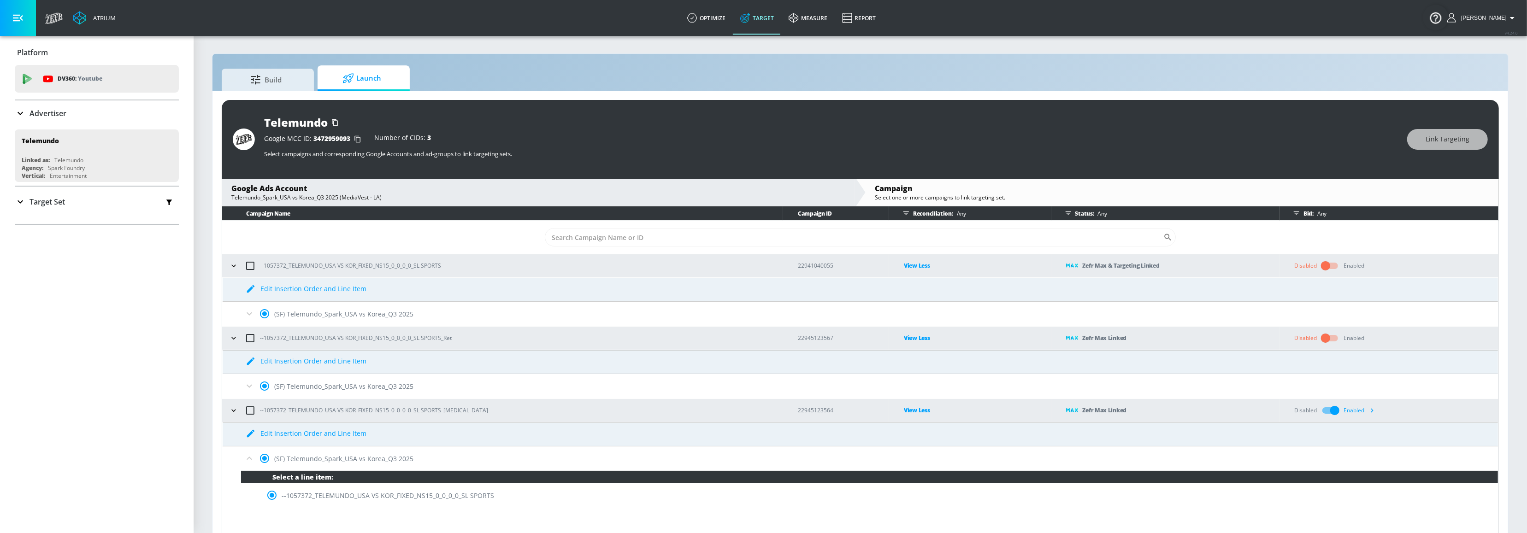
click at [249, 389] on icon at bounding box center [249, 386] width 11 height 11
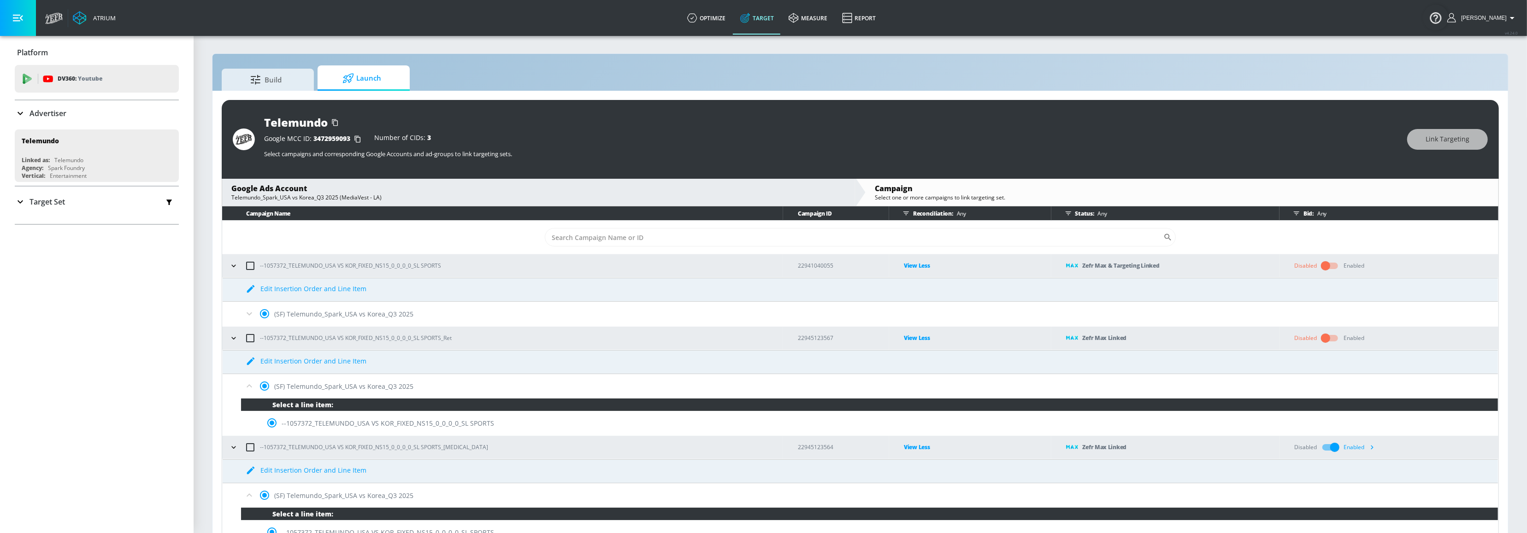
click at [253, 312] on icon at bounding box center [249, 313] width 11 height 11
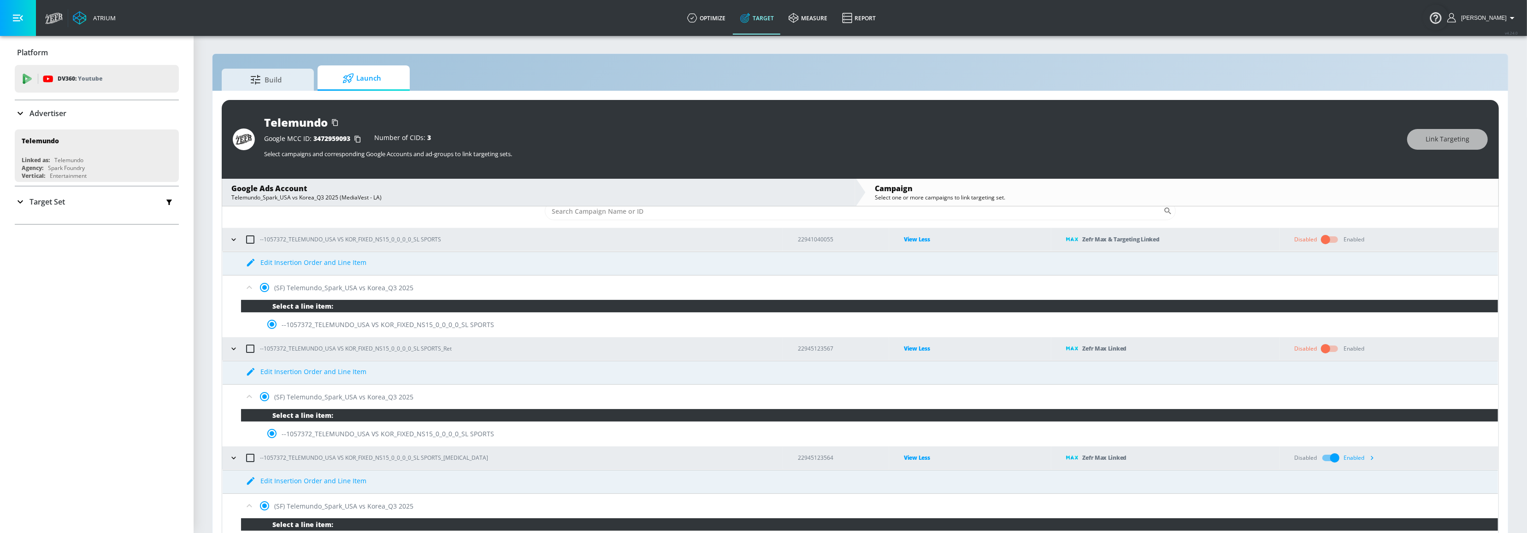
scroll to position [45, 0]
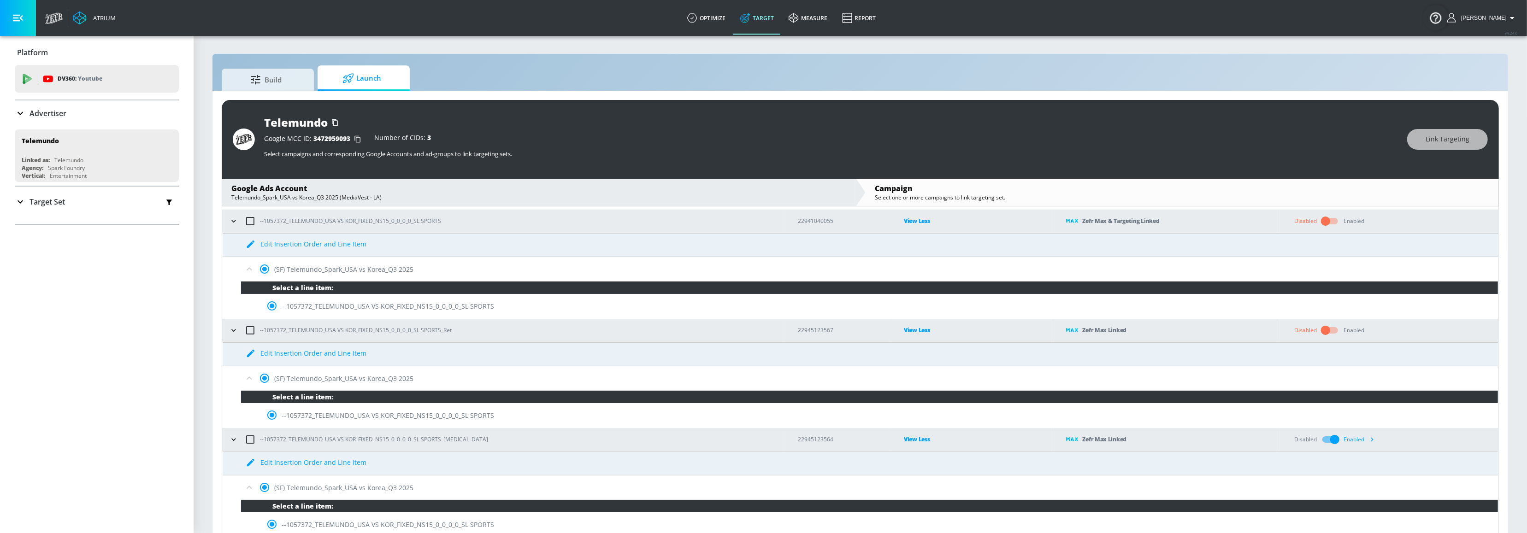
click at [63, 112] on p "Advertiser" at bounding box center [47, 113] width 37 height 10
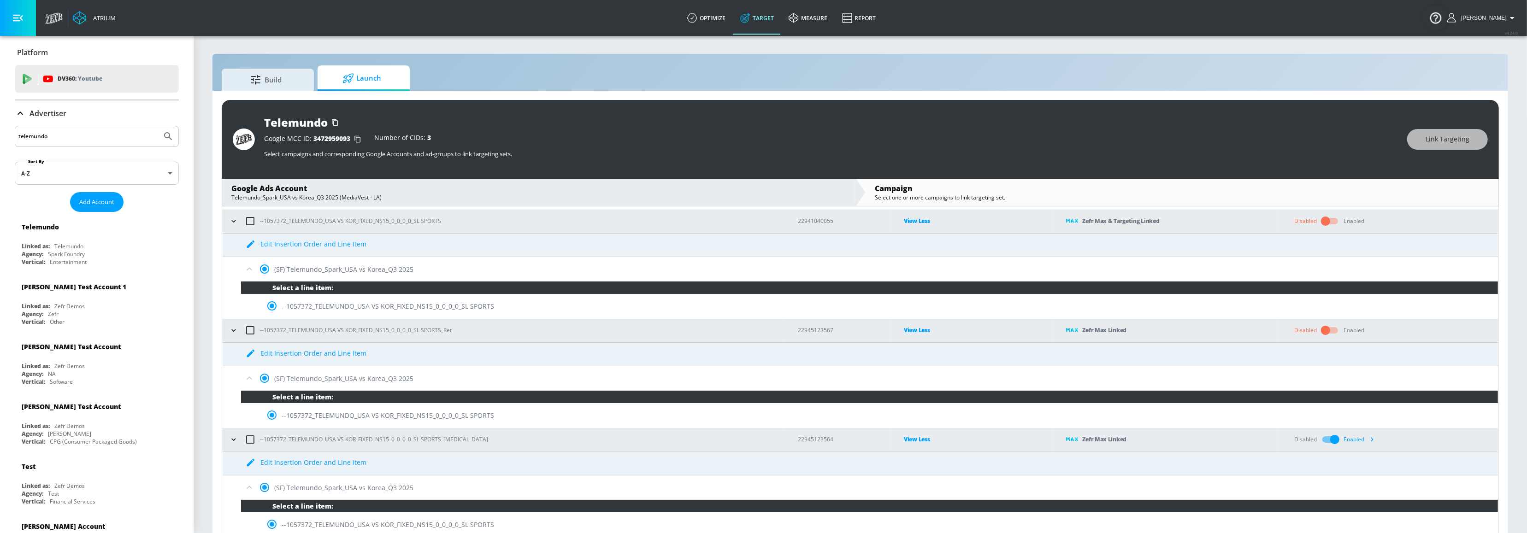
click at [58, 135] on input "telemundo" at bounding box center [88, 136] width 140 height 12
type input "General [PERSON_NAME]"
click at [158, 126] on button "Submit Search" at bounding box center [168, 136] width 20 height 20
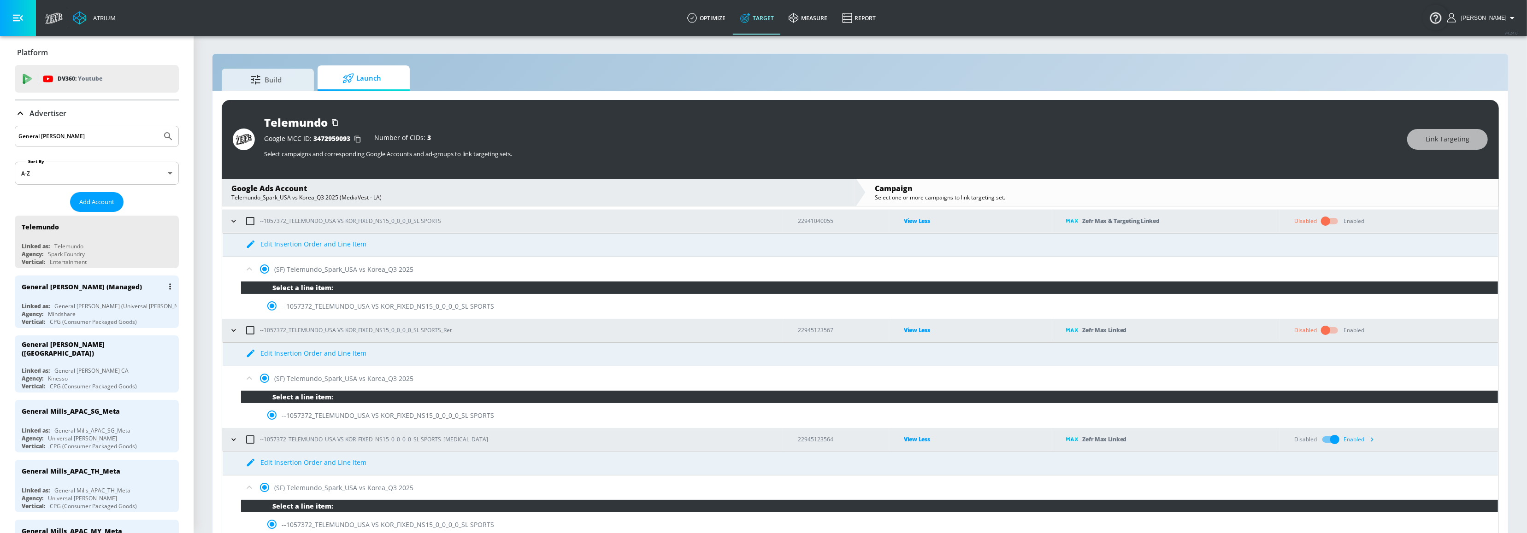
click at [98, 312] on div "Agency: Mindshare" at bounding box center [99, 314] width 155 height 8
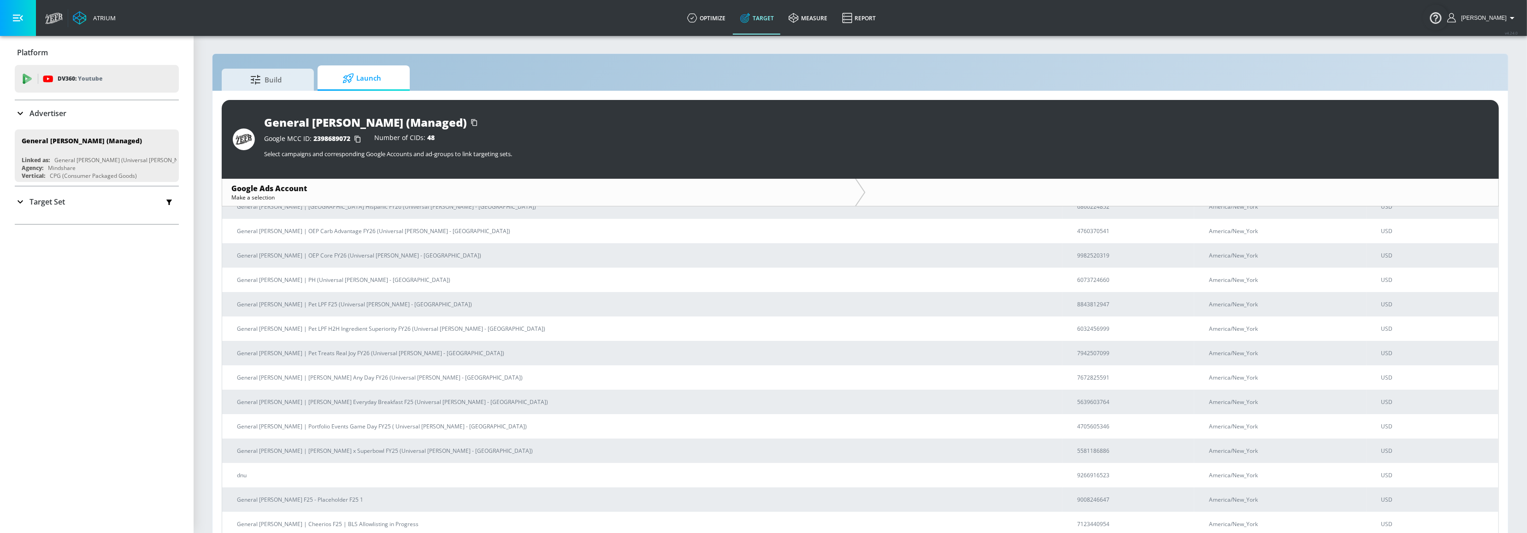
scroll to position [887, 0]
click at [546, 66] on div "Build Launch" at bounding box center [860, 77] width 1277 height 25
click at [371, 382] on p "General [PERSON_NAME] | [PERSON_NAME] Any Day FY26 (Universal [PERSON_NAME] - […" at bounding box center [646, 378] width 818 height 10
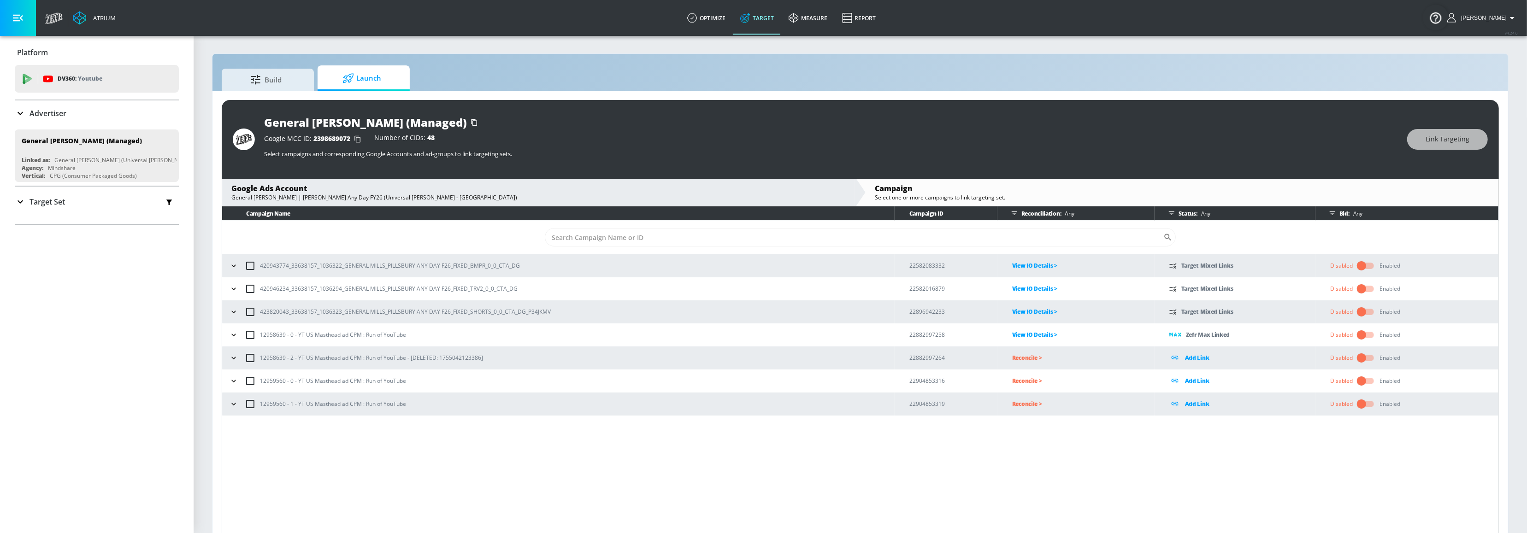
click at [805, 76] on div "Build Launch" at bounding box center [860, 77] width 1277 height 25
click at [833, 179] on div "Google Ads Account General [PERSON_NAME] | [PERSON_NAME] Any Day FY26 (Universa…" at bounding box center [538, 192] width 633 height 27
click at [938, 72] on div "Build Launch" at bounding box center [860, 77] width 1277 height 25
click at [1033, 334] on p "View IO Details >" at bounding box center [1083, 334] width 142 height 11
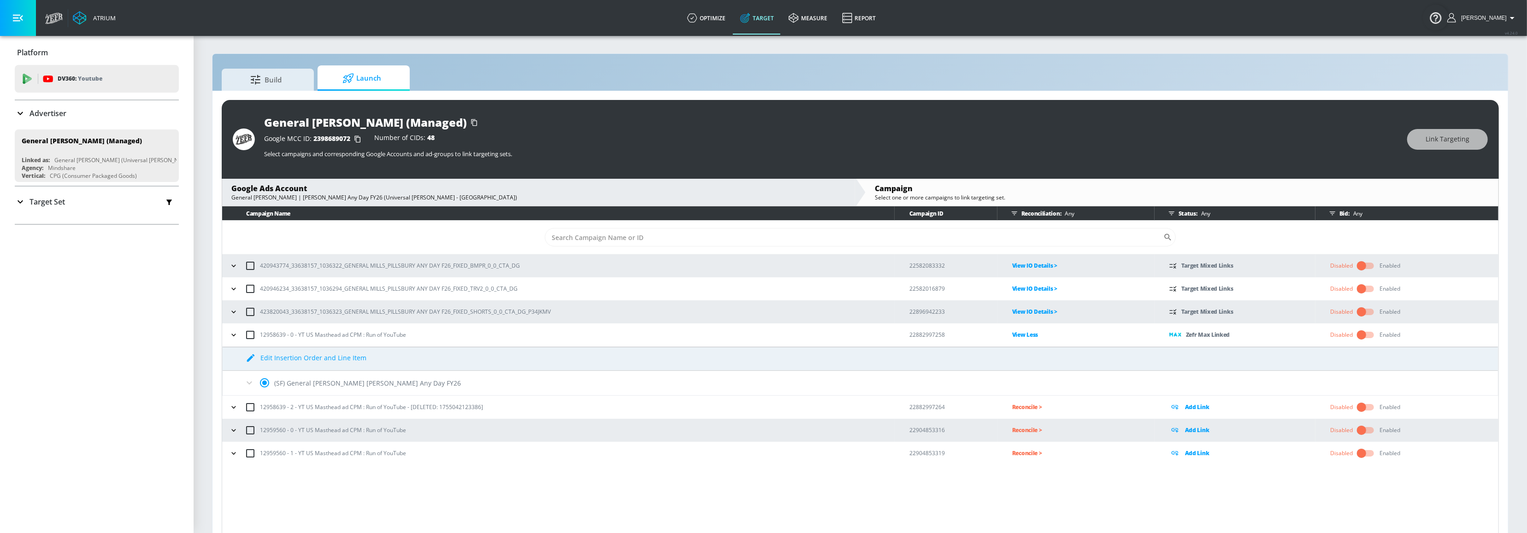
click at [247, 383] on icon at bounding box center [249, 382] width 11 height 11
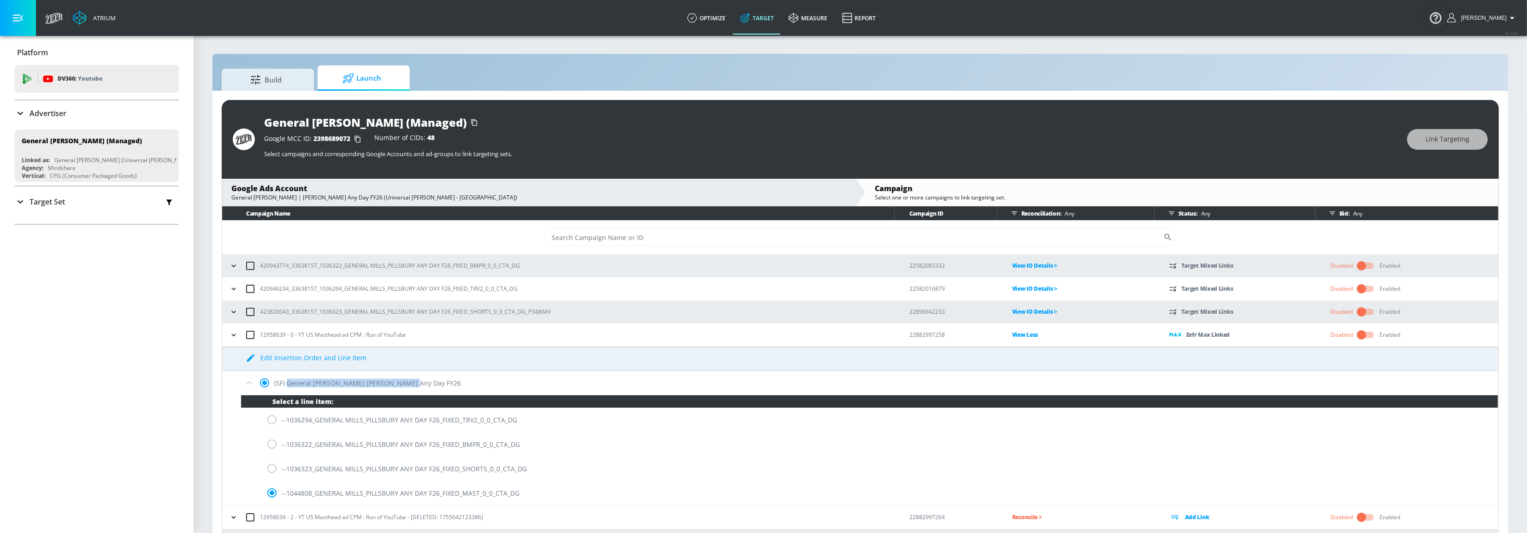
copy div "General [PERSON_NAME] [PERSON_NAME] Any Day FY26"
drag, startPoint x: 400, startPoint y: 384, endPoint x: 287, endPoint y: 390, distance: 113.5
click at [287, 390] on div "(SF) General [PERSON_NAME] [PERSON_NAME] Any Day FY26" at bounding box center [860, 383] width 1275 height 24
click at [292, 194] on div "General [PERSON_NAME] | [PERSON_NAME] Any Day FY26 (Universal [PERSON_NAME] - […" at bounding box center [538, 198] width 614 height 8
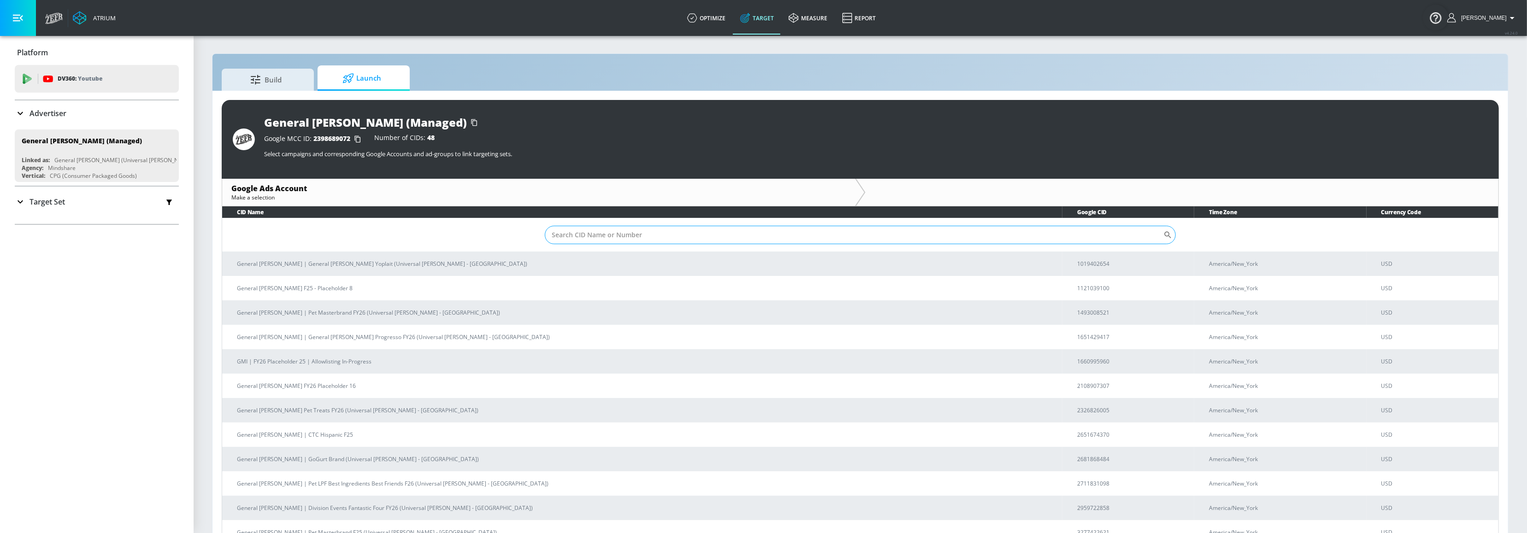
click at [804, 232] on input "Sort By" at bounding box center [854, 235] width 618 height 18
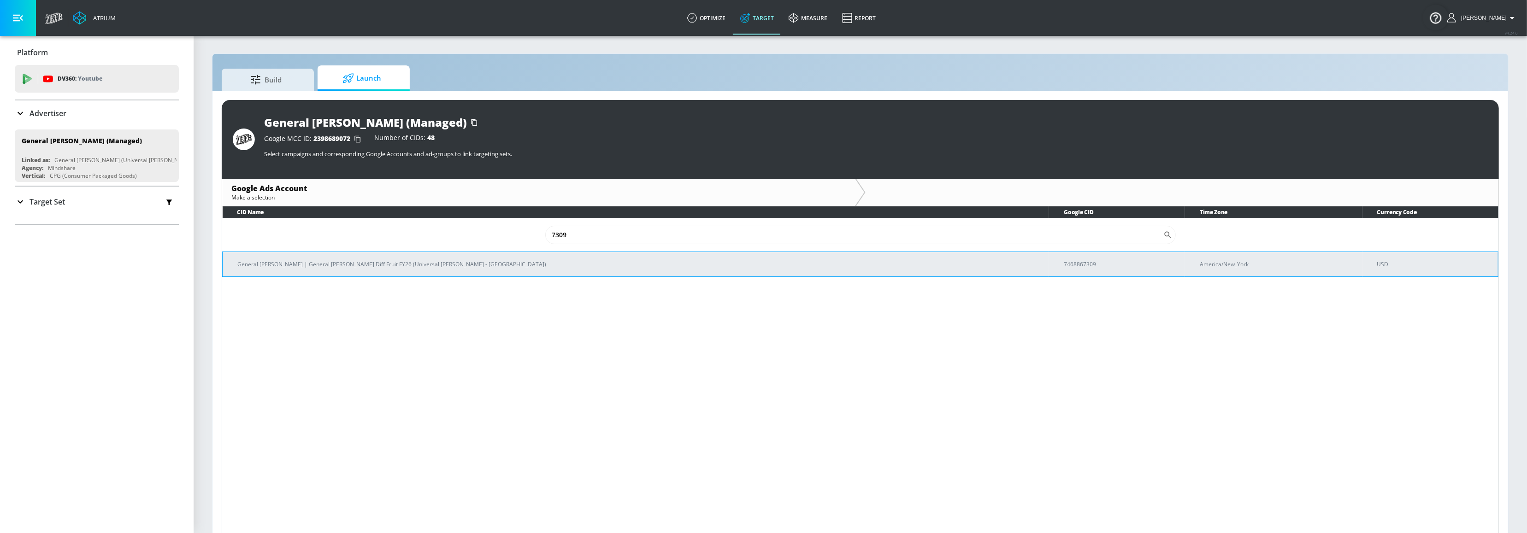
type input "7309"
click at [363, 259] on td "General [PERSON_NAME] | General [PERSON_NAME] Diff Fruit FY26 (Universal [PERSO…" at bounding box center [636, 264] width 827 height 25
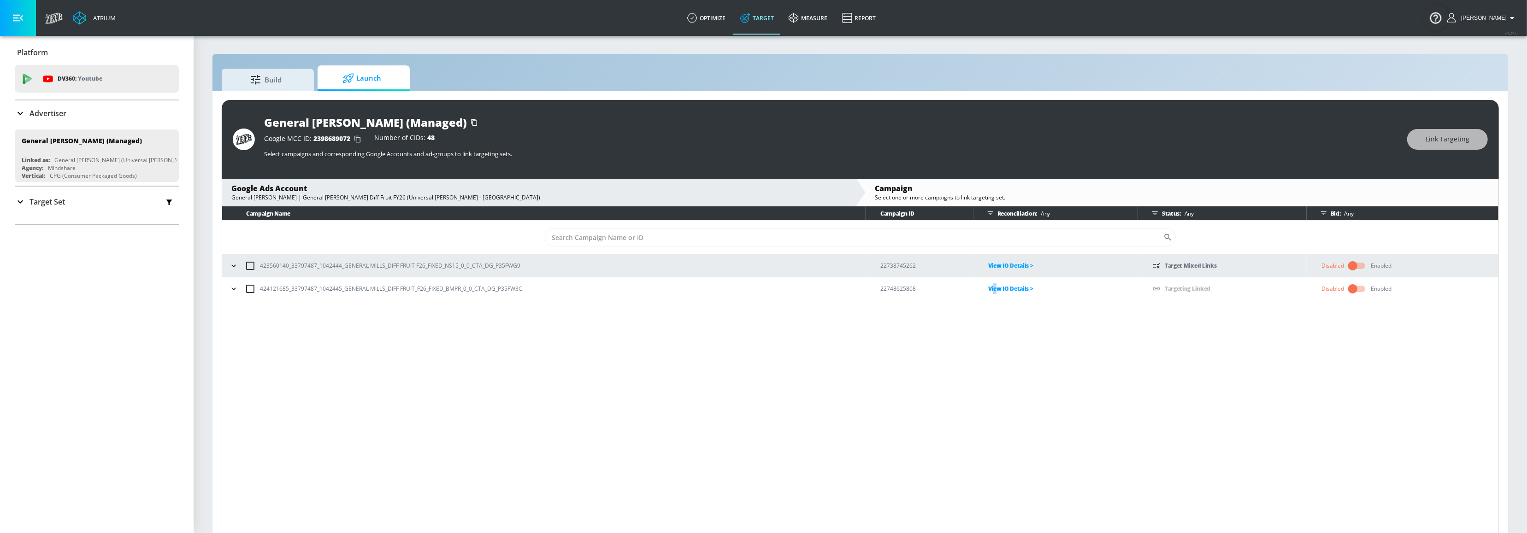
drag, startPoint x: 994, startPoint y: 284, endPoint x: 998, endPoint y: 295, distance: 12.0
click at [994, 286] on p "View IO Details >" at bounding box center [1063, 288] width 150 height 11
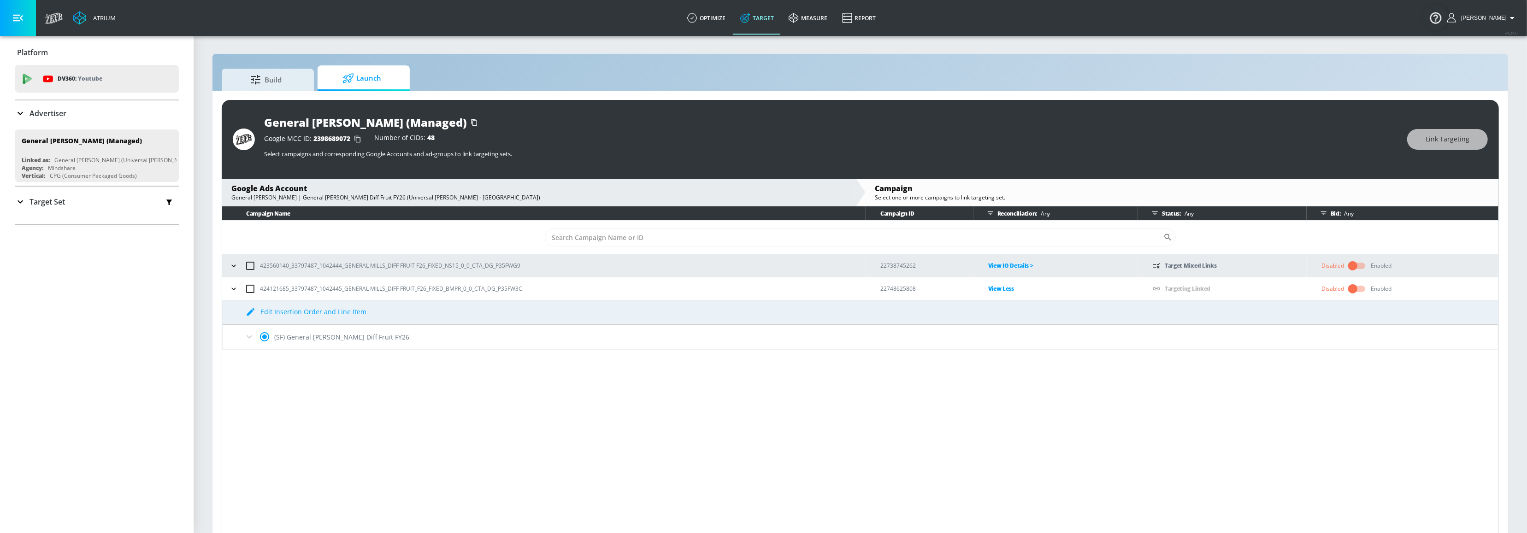
click at [1001, 265] on p "View IO Details >" at bounding box center [1063, 265] width 150 height 11
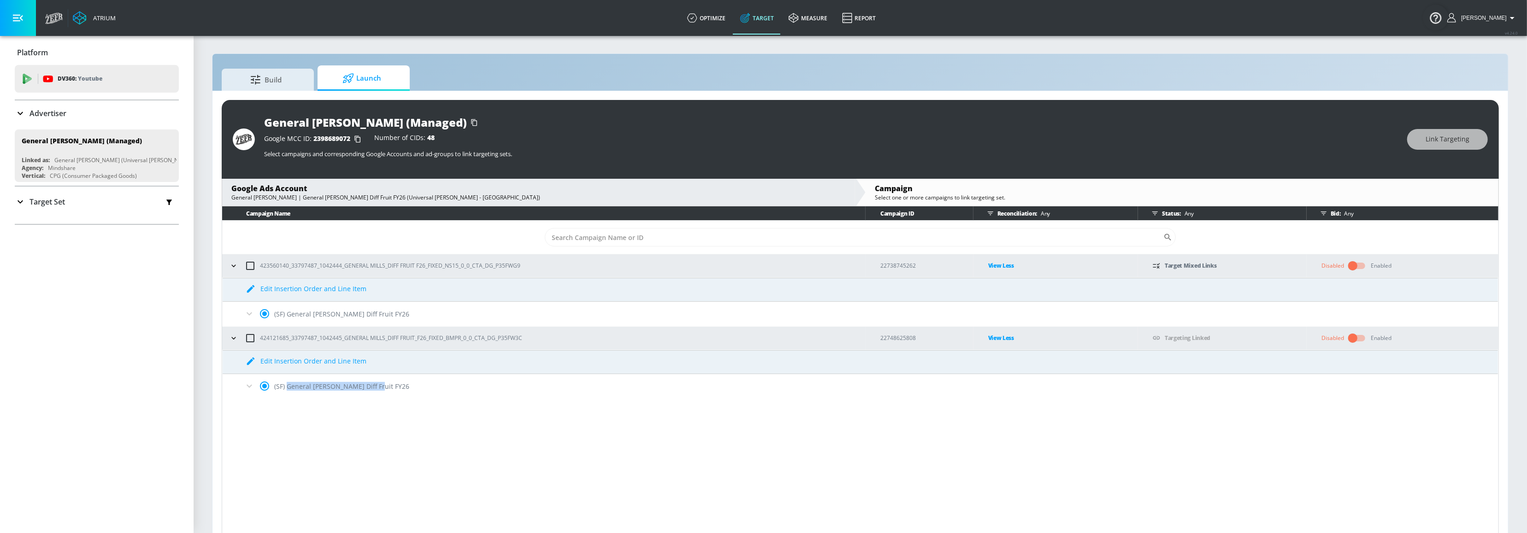
copy div "General [PERSON_NAME] Diff Fruit FY26"
drag, startPoint x: 375, startPoint y: 390, endPoint x: 288, endPoint y: 395, distance: 86.8
click at [288, 395] on div "(SF) General [PERSON_NAME] Diff Fruit FY26" at bounding box center [860, 386] width 1275 height 24
